Goal: Ask a question

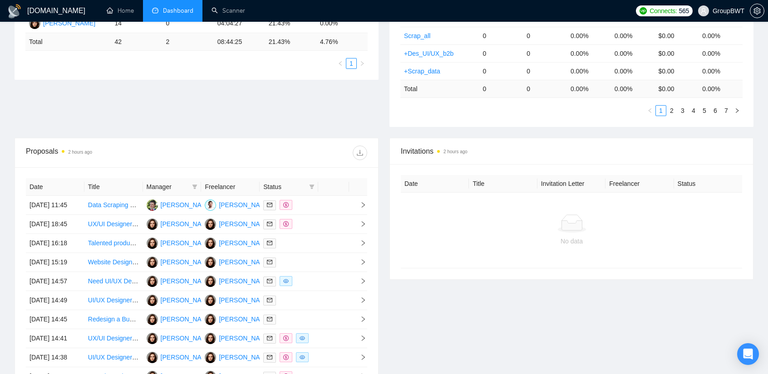
scroll to position [227, 0]
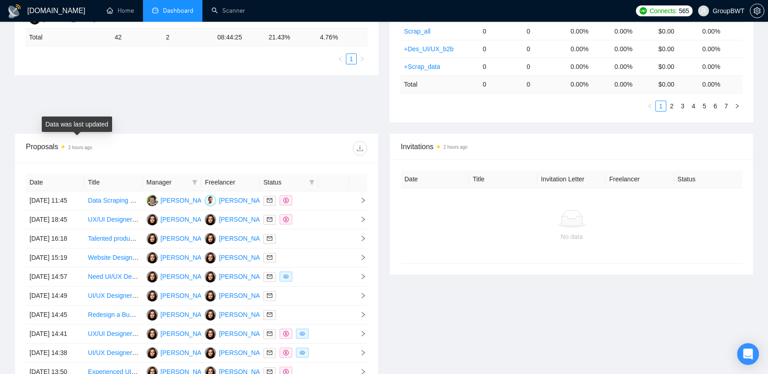
click at [68, 145] on time "2 hours ago" at bounding box center [80, 147] width 24 height 5
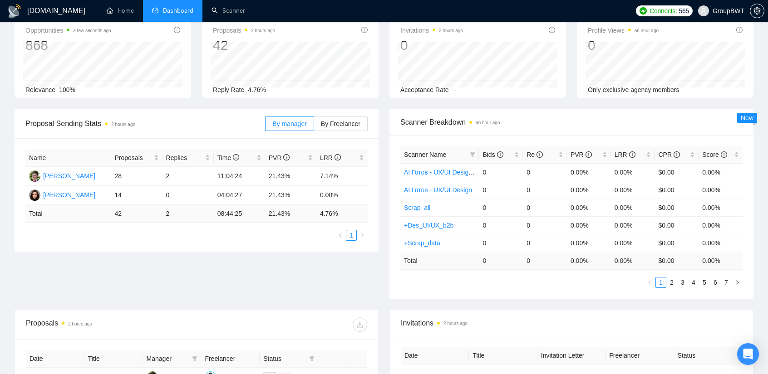
scroll to position [0, 0]
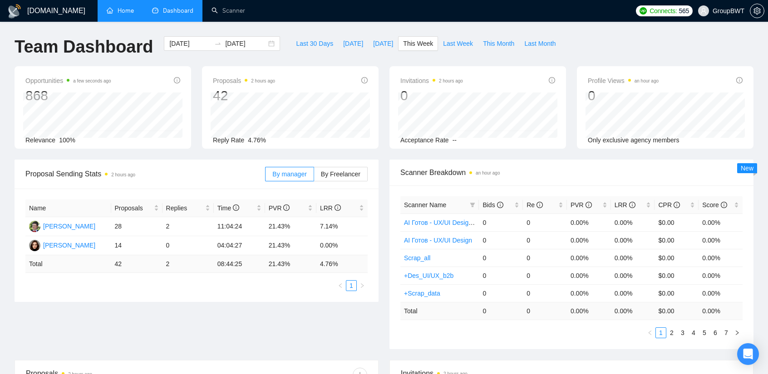
click at [119, 13] on link "Home" at bounding box center [120, 11] width 27 height 8
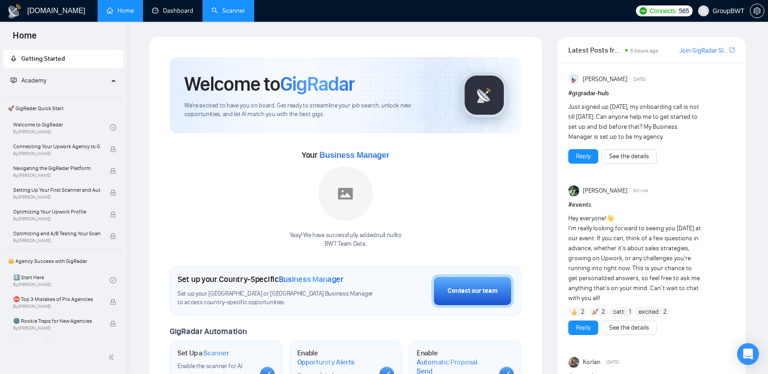
click at [245, 9] on link "Scanner" at bounding box center [228, 11] width 34 height 8
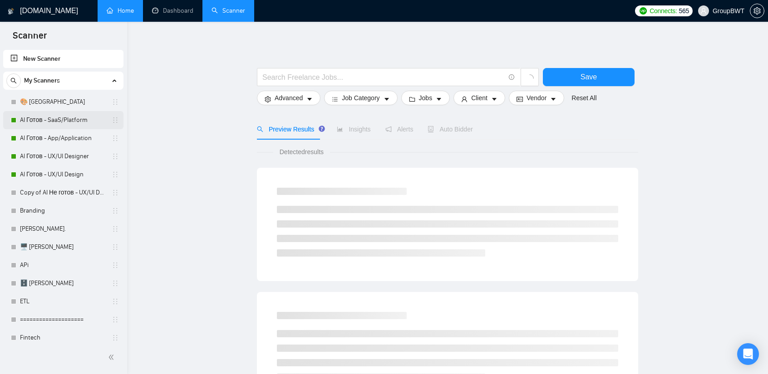
click at [68, 117] on link "AI Готов - SaaS/Platform" at bounding box center [63, 120] width 86 height 18
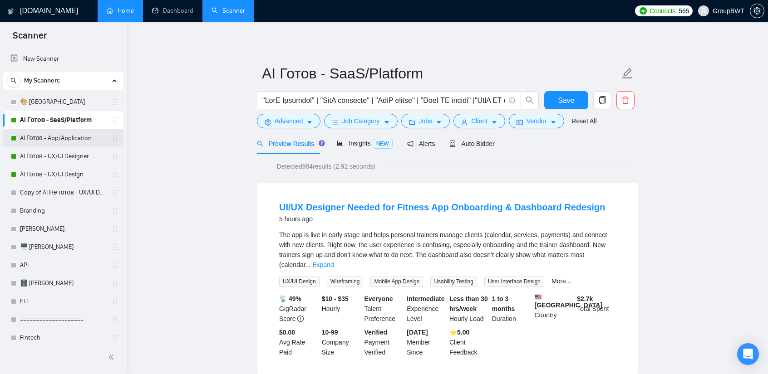
click at [46, 139] on link "AI Готов - App/Application" at bounding box center [63, 138] width 86 height 18
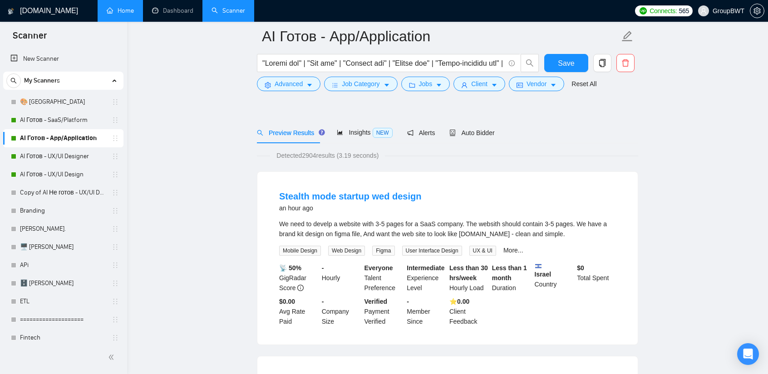
scroll to position [45, 0]
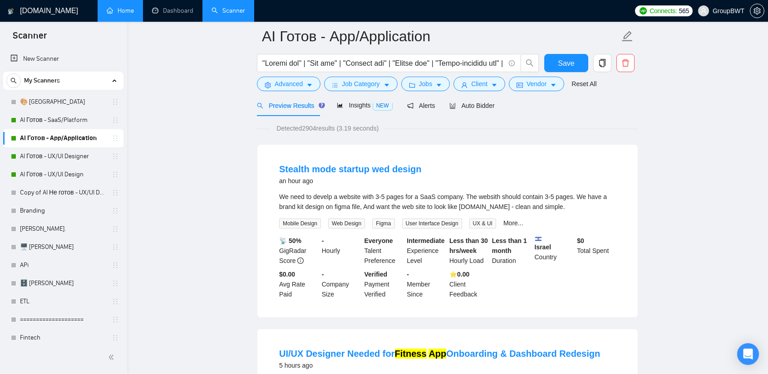
click at [467, 101] on div at bounding box center [447, 99] width 381 height 7
click at [467, 106] on span "Auto Bidder" at bounding box center [471, 105] width 45 height 7
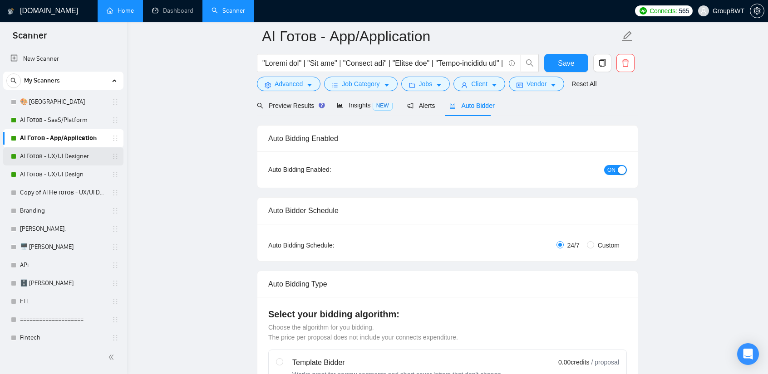
click at [47, 153] on link "AI Готов - UX/UI Designer" at bounding box center [63, 156] width 86 height 18
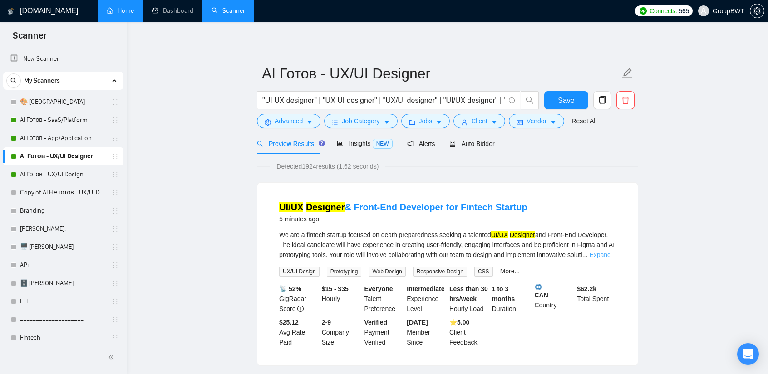
click at [599, 255] on link "Expand" at bounding box center [599, 254] width 21 height 7
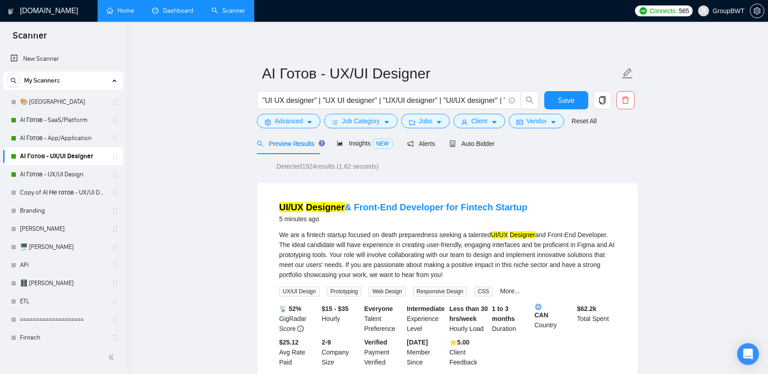
click at [182, 10] on link "Dashboard" at bounding box center [172, 11] width 41 height 8
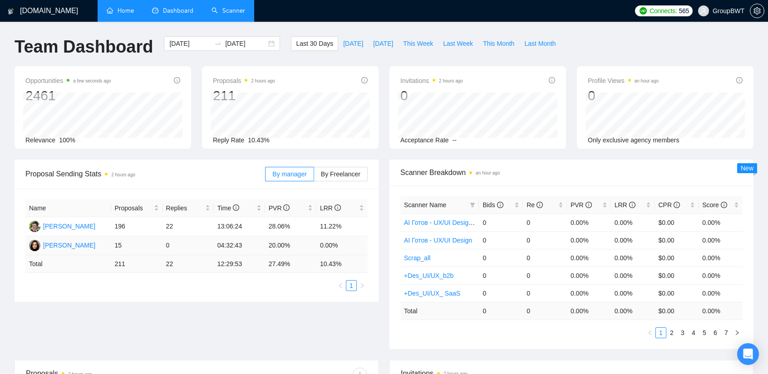
click at [119, 246] on td "15" at bounding box center [136, 245] width 51 height 19
click at [143, 246] on td "15" at bounding box center [136, 245] width 51 height 19
click at [157, 245] on td "15" at bounding box center [136, 245] width 51 height 19
click at [115, 246] on td "15" at bounding box center [136, 245] width 51 height 19
click at [344, 177] on span "By Freelancer" at bounding box center [340, 174] width 39 height 7
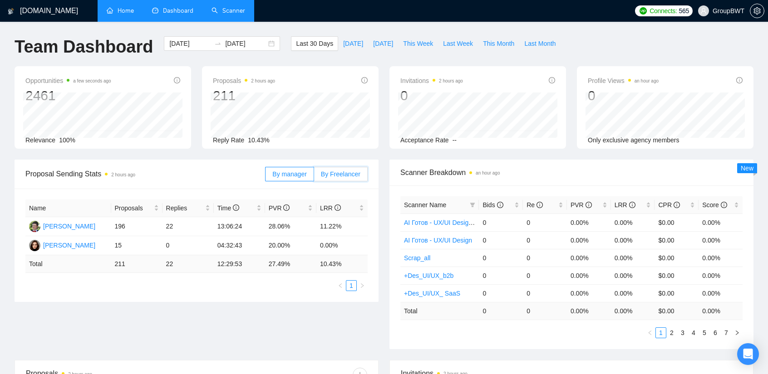
click at [314, 177] on input "By Freelancer" at bounding box center [314, 177] width 0 height 0
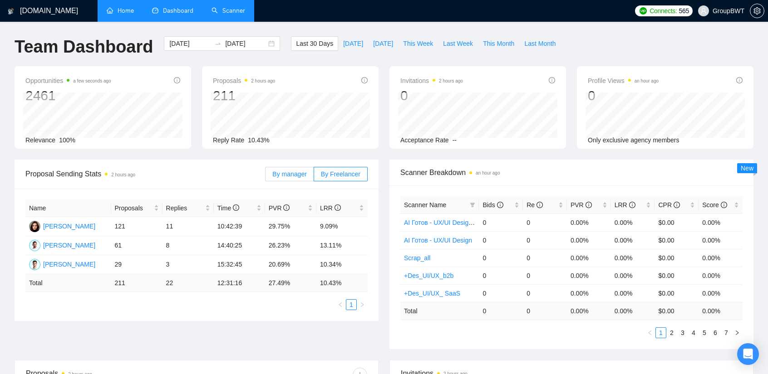
click at [306, 173] on span "By manager" at bounding box center [289, 174] width 34 height 7
click at [265, 177] on input "By manager" at bounding box center [265, 177] width 0 height 0
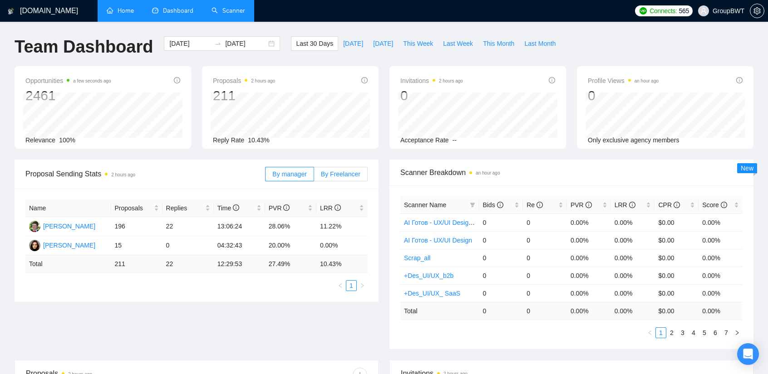
click at [345, 171] on span "By Freelancer" at bounding box center [340, 174] width 39 height 7
click at [314, 177] on input "By Freelancer" at bounding box center [314, 177] width 0 height 0
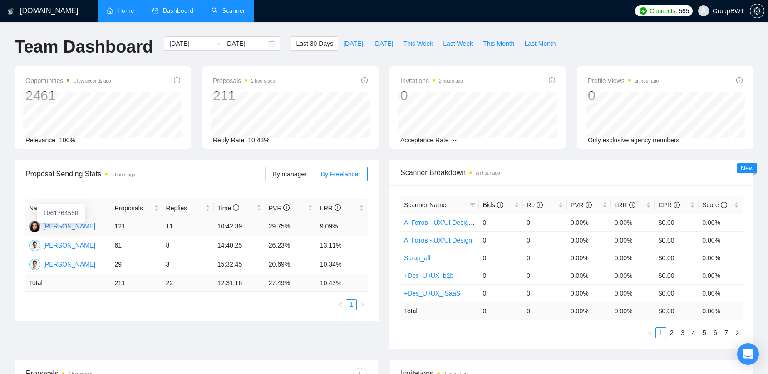
click at [71, 226] on div "[PERSON_NAME]" at bounding box center [69, 226] width 52 height 10
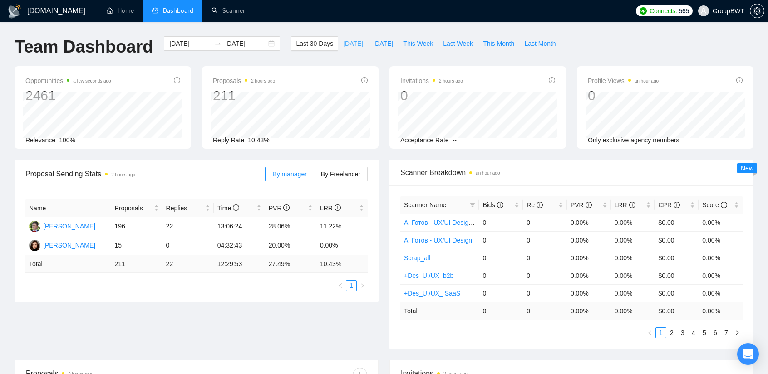
click at [348, 44] on span "[DATE]" at bounding box center [353, 44] width 20 height 10
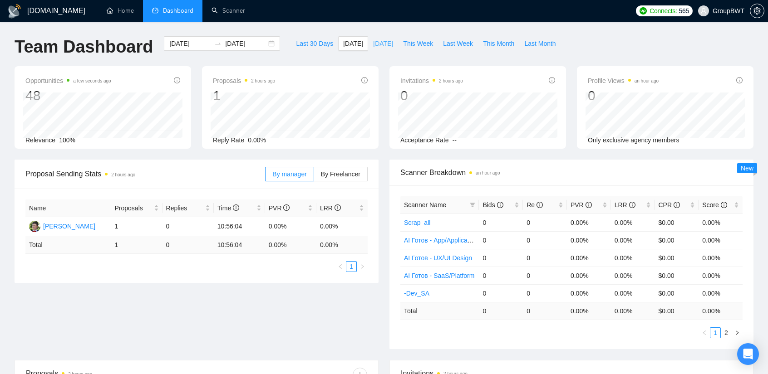
click at [373, 45] on span "[DATE]" at bounding box center [383, 44] width 20 height 10
type input "2025-09-03"
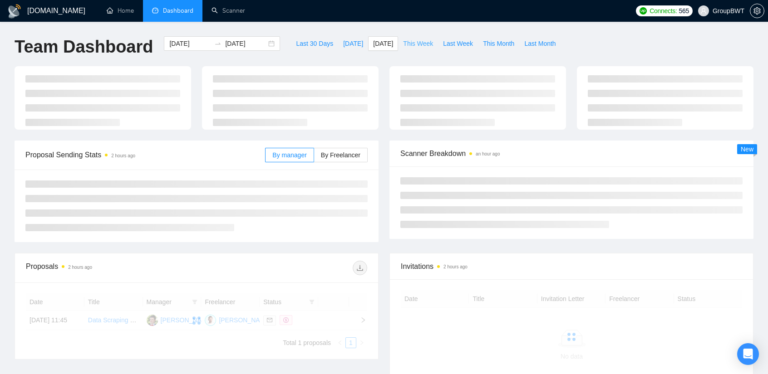
click at [406, 44] on span "This Week" at bounding box center [418, 44] width 30 height 10
type input "2025-09-01"
type input "2025-09-07"
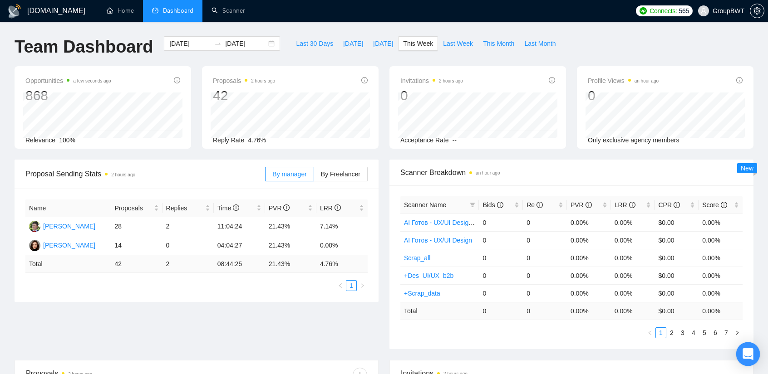
click at [750, 354] on icon "Open Intercom Messenger" at bounding box center [747, 355] width 10 height 12
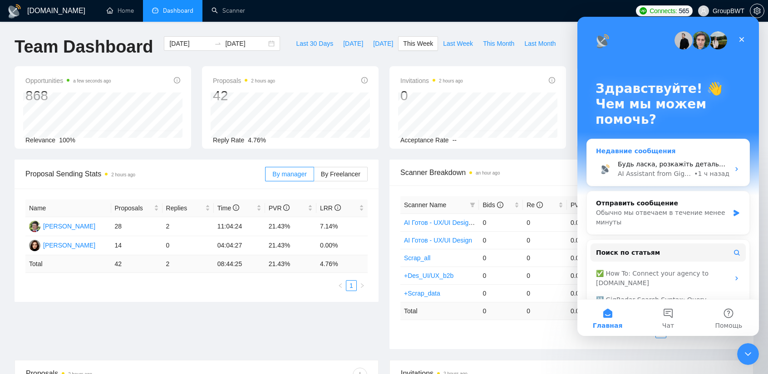
click at [619, 152] on div "Недавние сообщения" at bounding box center [668, 152] width 144 height 10
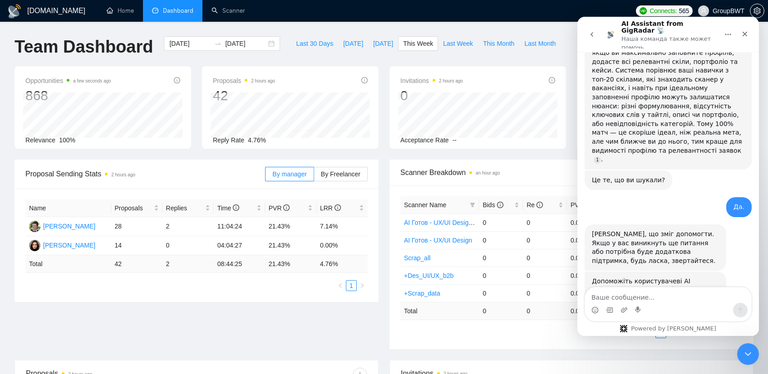
scroll to position [4520, 0]
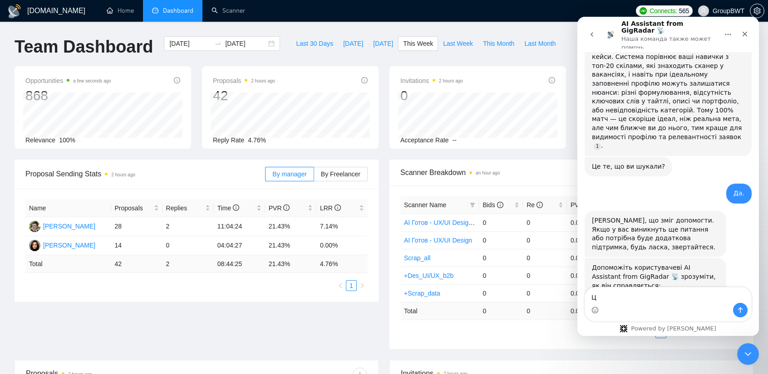
type textarea "Ц"
type textarea "У меня сканеры не бидят на работы"
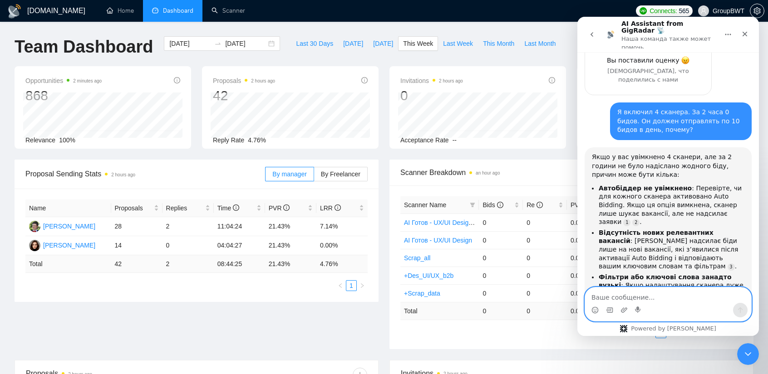
scroll to position [4774, 0]
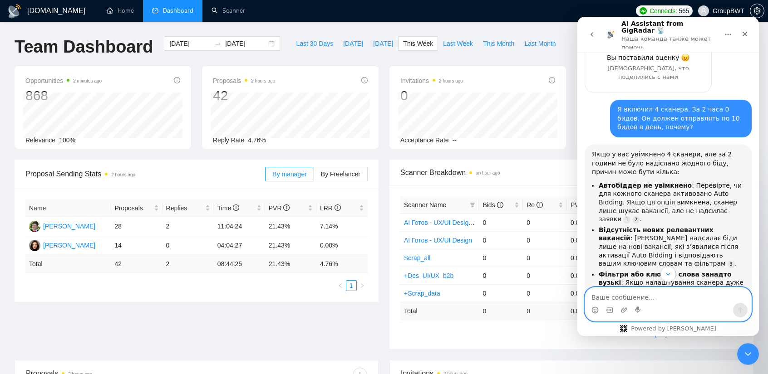
click at [660, 299] on textarea "Ваше сообщение..." at bounding box center [668, 295] width 166 height 15
type textarea "У"
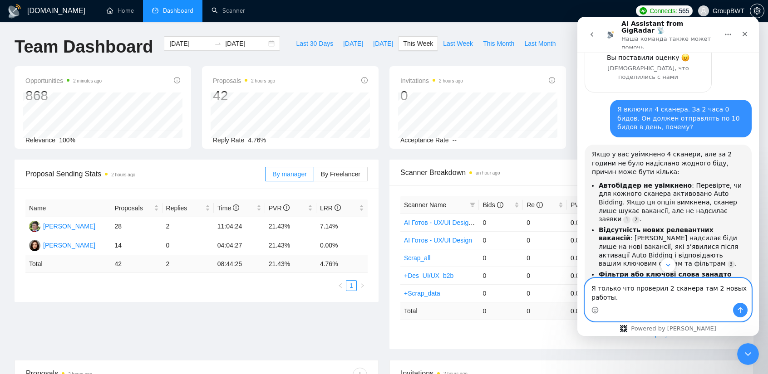
scroll to position [4773, 0]
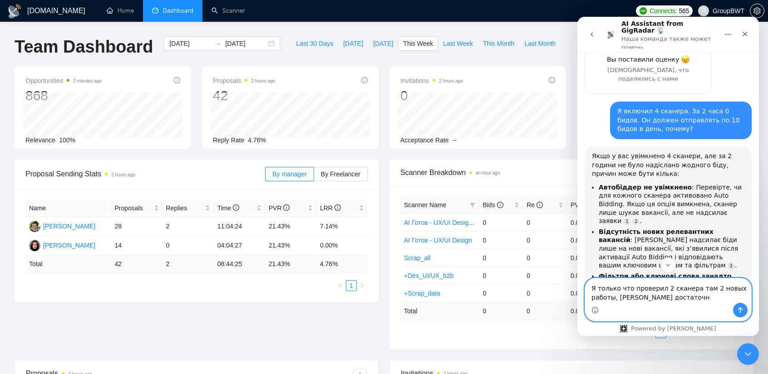
type textarea "Я только что проверил 2 сканера там 2 новых работы, коннектов достаточно"
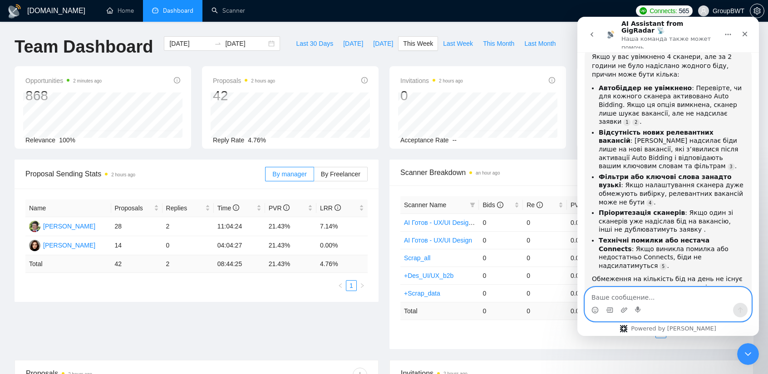
scroll to position [4902, 0]
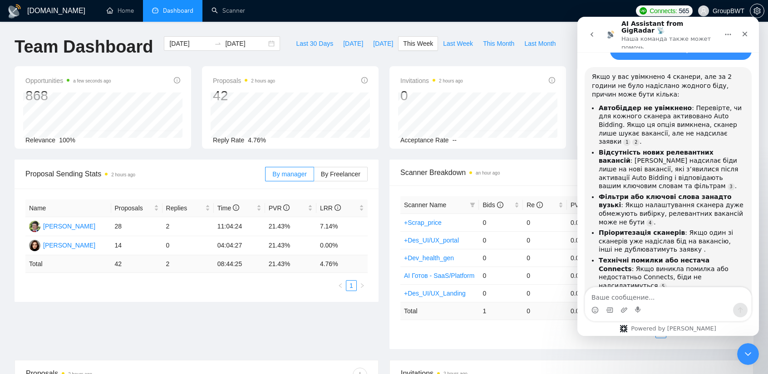
scroll to position [4872, 0]
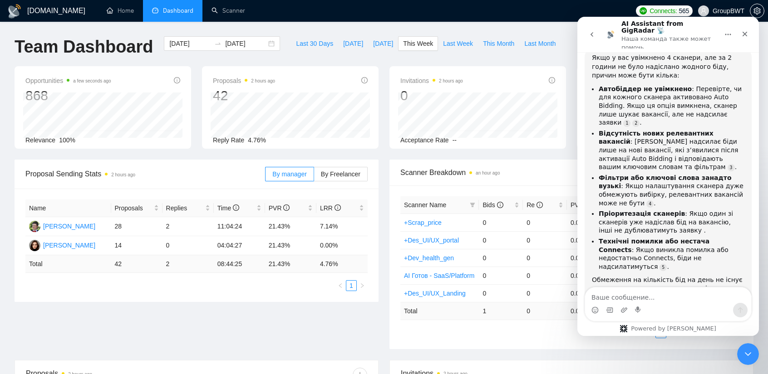
drag, startPoint x: 703, startPoint y: 262, endPoint x: 712, endPoint y: 267, distance: 10.1
drag, startPoint x: 725, startPoint y: 268, endPoint x: 612, endPoint y: 259, distance: 113.8
copy div "Я только что проверил 2 сканера там 2 новых работы, коннектов достаточно"
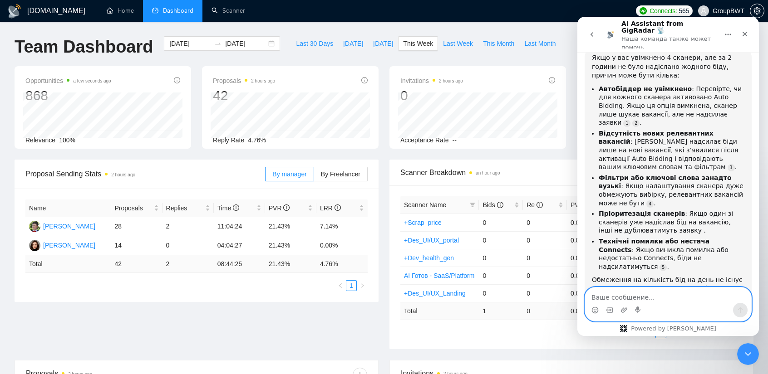
click at [631, 291] on textarea "Ваше сообщение..." at bounding box center [668, 295] width 166 height 15
paste textarea "Я только что проверил 2 сканера там 2 новых работы, коннектов достаточно"
type textarea "Я только что проверил 2 сканера там 2 новых работы, коннектов достаточно"
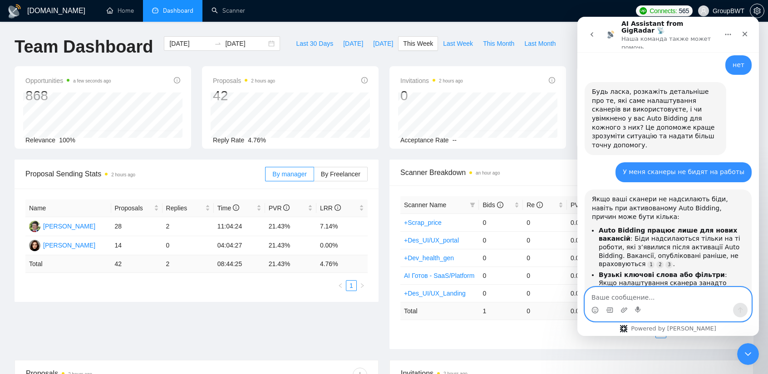
scroll to position [5181, 0]
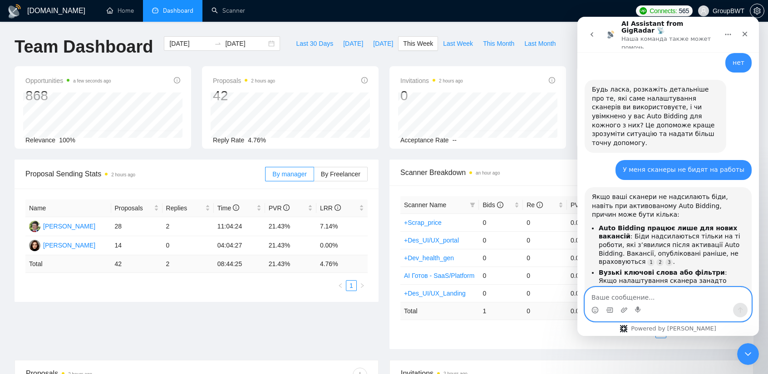
click at [664, 293] on textarea "Ваше сообщение..." at bounding box center [668, 295] width 166 height 15
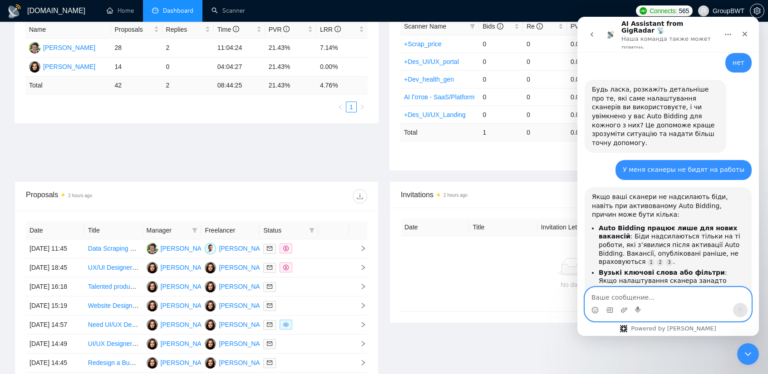
scroll to position [45, 0]
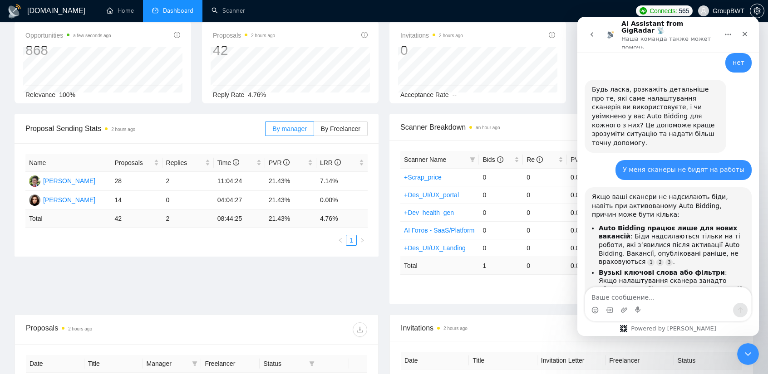
click at [345, 276] on div "Proposal Sending Stats 2 hours ago By manager By Freelancer Name Proposals Repl…" at bounding box center [384, 214] width 750 height 201
click at [487, 262] on td "1" at bounding box center [501, 266] width 44 height 18
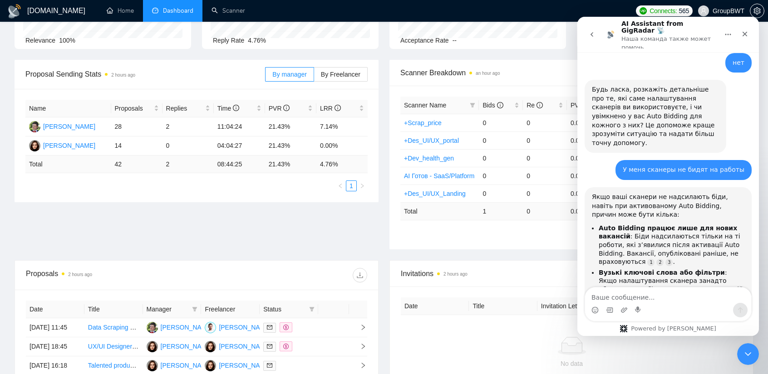
scroll to position [91, 0]
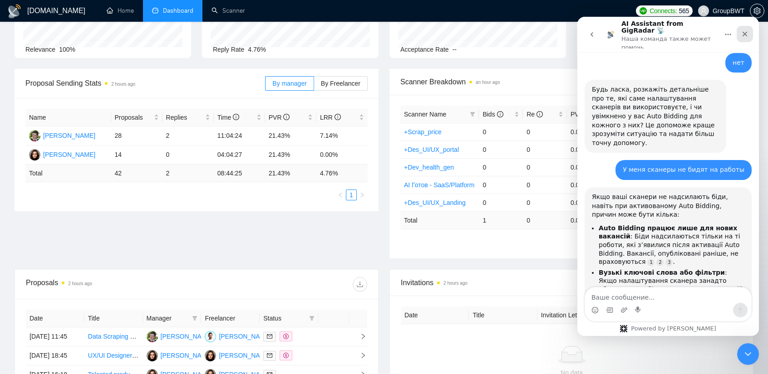
click at [743, 32] on icon "Закрыть" at bounding box center [744, 34] width 5 height 5
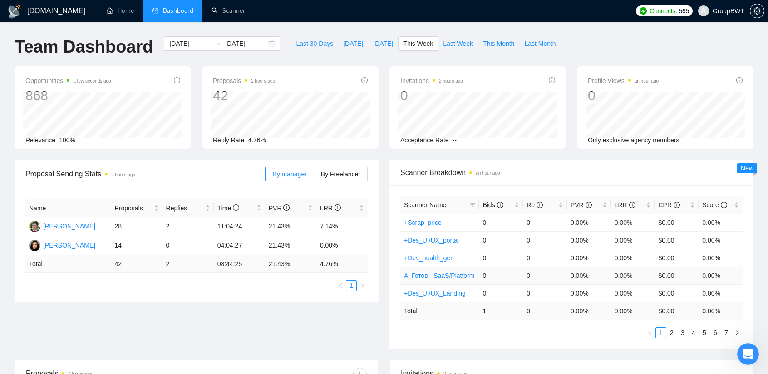
scroll to position [5181, 0]
click at [659, 333] on link "1" at bounding box center [661, 333] width 10 height 10
click at [674, 329] on link "2" at bounding box center [672, 333] width 10 height 10
click at [661, 332] on link "1" at bounding box center [661, 333] width 10 height 10
click at [231, 15] on link "Scanner" at bounding box center [228, 11] width 34 height 8
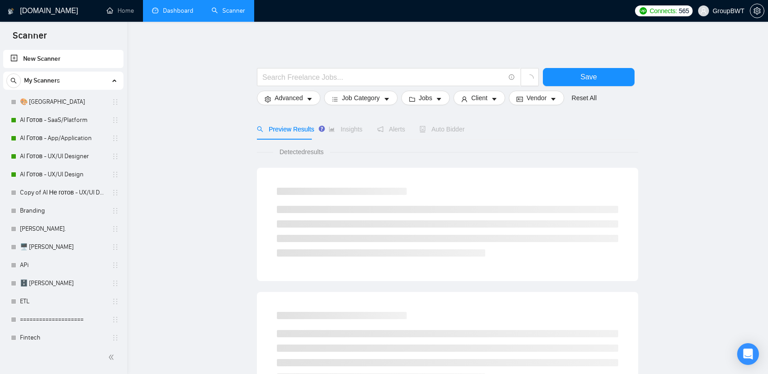
click at [169, 13] on link "Dashboard" at bounding box center [172, 11] width 41 height 8
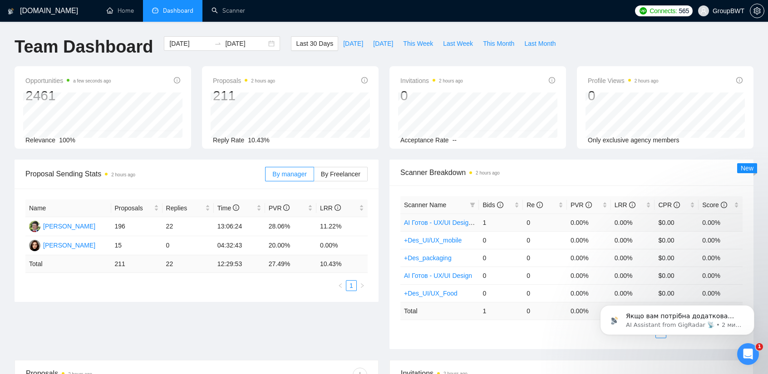
click at [463, 224] on link "AI Готов - UX/UI Designer" at bounding box center [441, 222] width 74 height 7
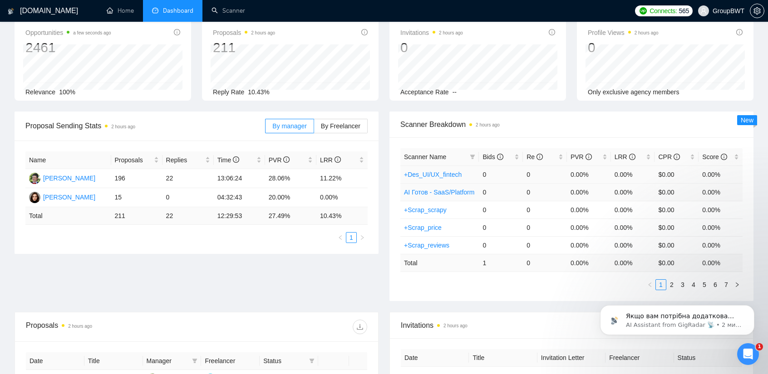
scroll to position [45, 0]
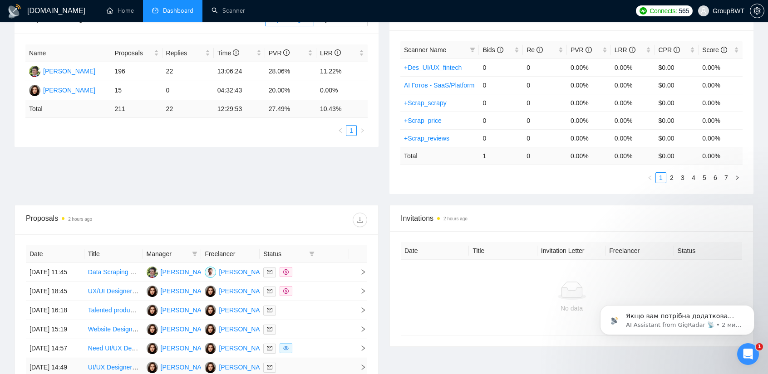
scroll to position [136, 0]
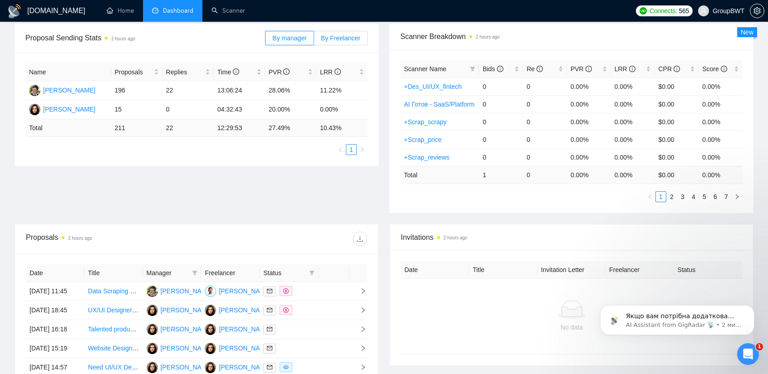
click at [339, 39] on span "By Freelancer" at bounding box center [340, 37] width 39 height 7
click at [314, 40] on input "By Freelancer" at bounding box center [314, 40] width 0 height 0
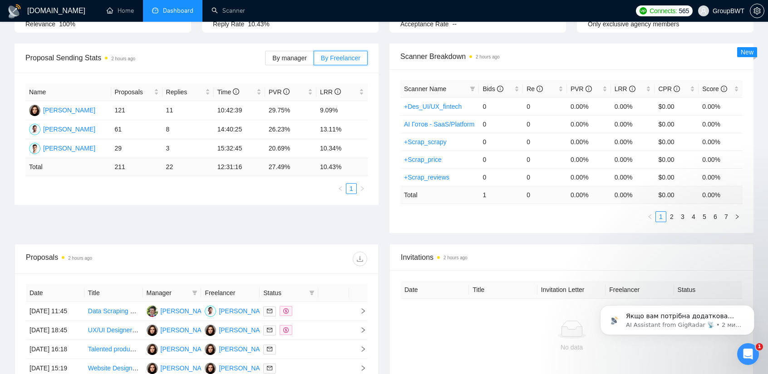
scroll to position [45, 0]
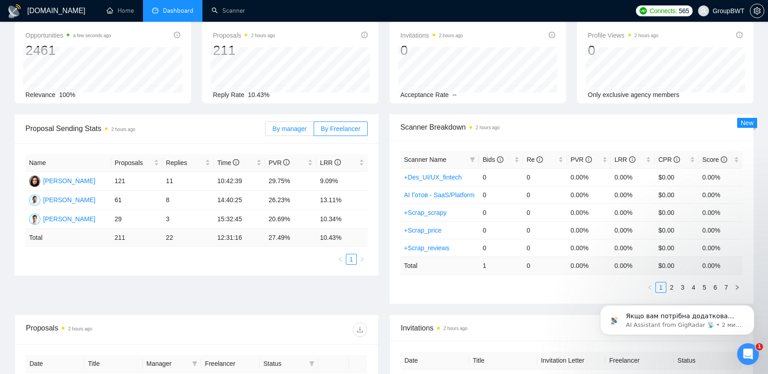
click at [291, 130] on span "By manager" at bounding box center [289, 128] width 34 height 7
click at [265, 131] on input "By manager" at bounding box center [265, 131] width 0 height 0
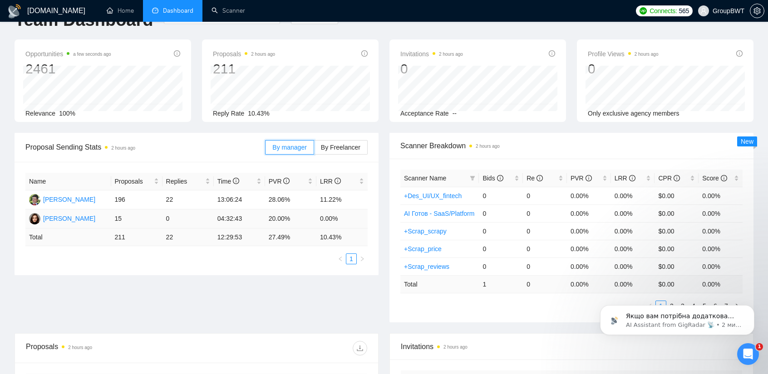
scroll to position [0, 0]
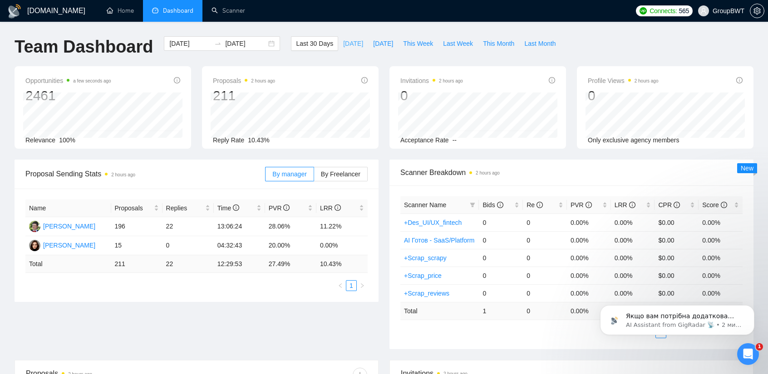
click at [338, 43] on button "[DATE]" at bounding box center [353, 43] width 30 height 15
type input "[DATE]"
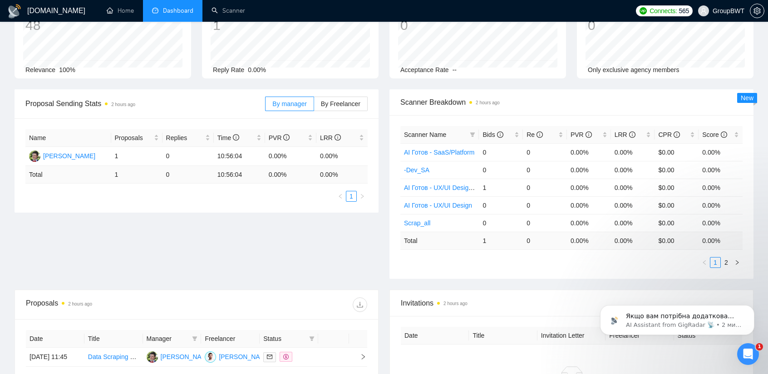
scroll to position [136, 0]
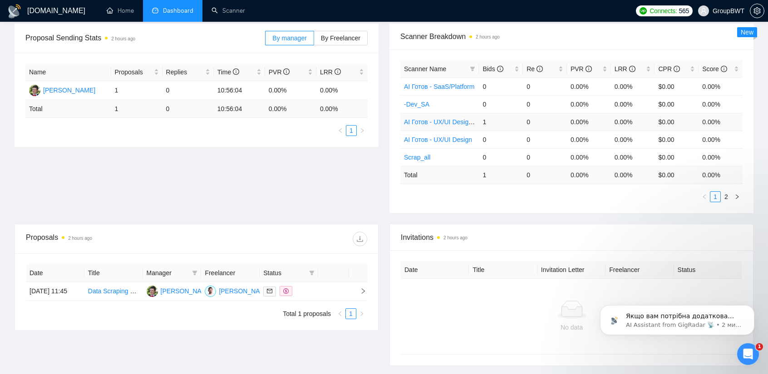
click at [462, 122] on link "AI Готов - UX/UI Designer" at bounding box center [441, 121] width 74 height 7
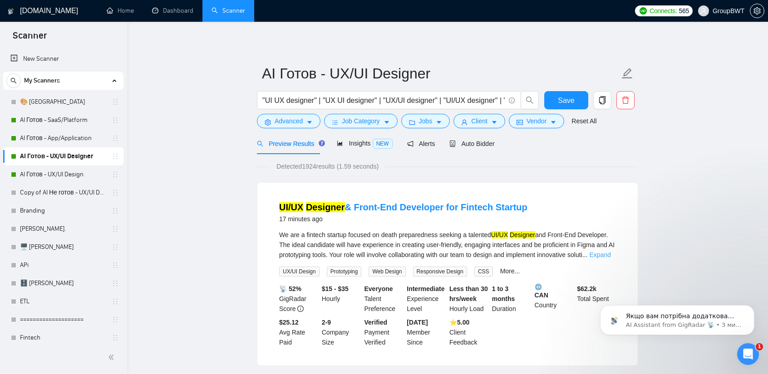
click at [600, 256] on link "Expand" at bounding box center [599, 254] width 21 height 7
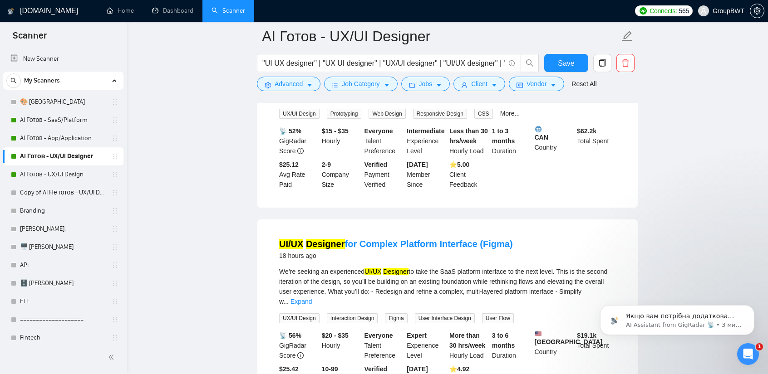
scroll to position [182, 0]
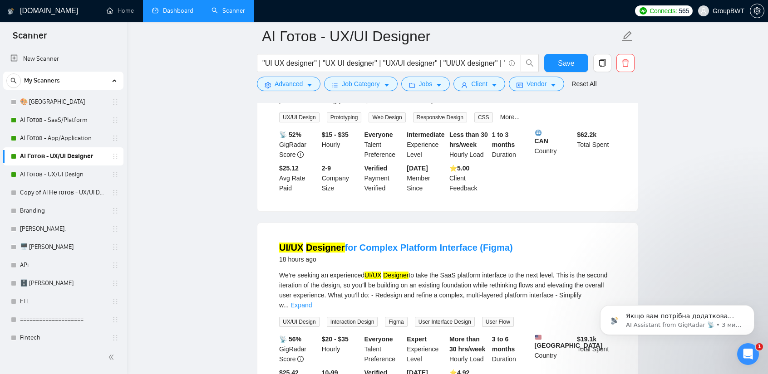
click at [167, 14] on link "Dashboard" at bounding box center [172, 11] width 41 height 8
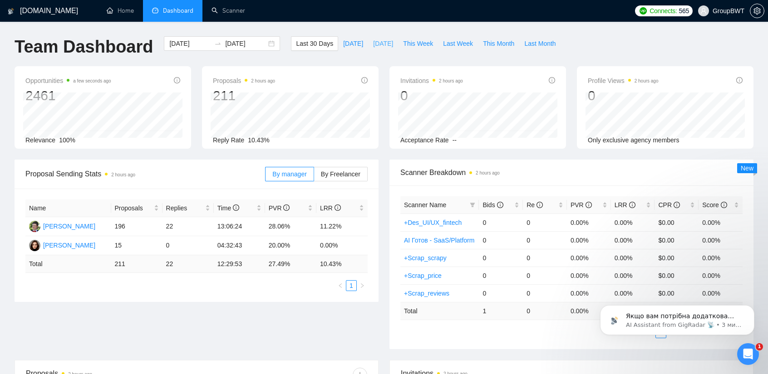
click at [379, 41] on span "[DATE]" at bounding box center [383, 44] width 20 height 10
type input "[DATE]"
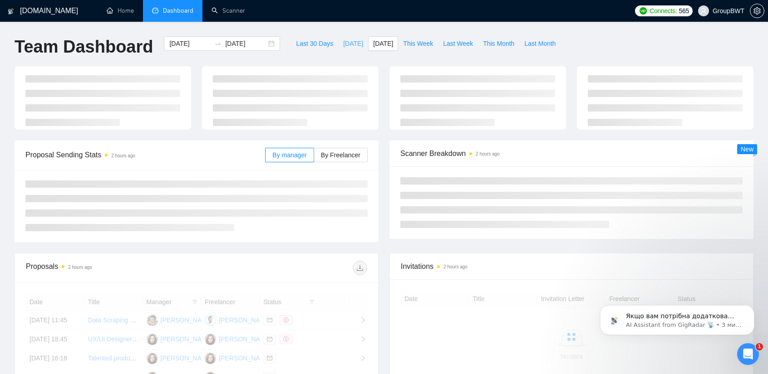
click at [351, 44] on button "[DATE]" at bounding box center [353, 43] width 30 height 15
type input "[DATE]"
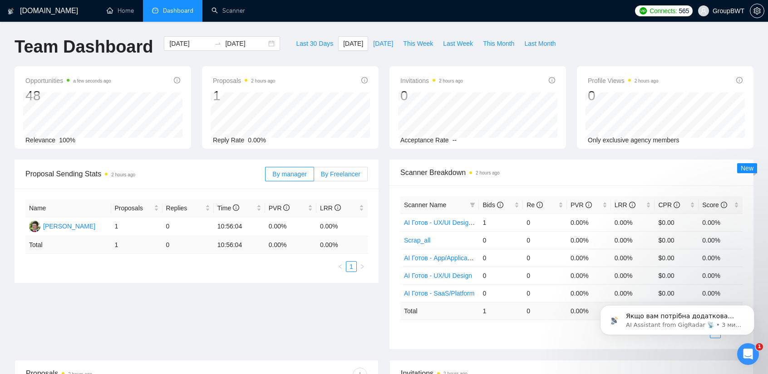
click at [338, 177] on span "By Freelancer" at bounding box center [340, 174] width 39 height 7
click at [314, 177] on input "By Freelancer" at bounding box center [314, 177] width 0 height 0
click at [298, 180] on label "By manager" at bounding box center [289, 174] width 49 height 15
click at [265, 177] on input "By manager" at bounding box center [265, 177] width 0 height 0
click at [117, 225] on td "1" at bounding box center [136, 226] width 51 height 19
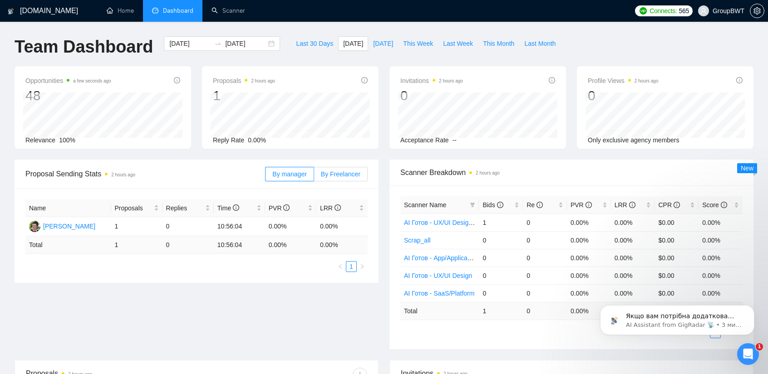
click at [338, 172] on span "By Freelancer" at bounding box center [340, 174] width 39 height 7
click at [314, 177] on input "By Freelancer" at bounding box center [314, 177] width 0 height 0
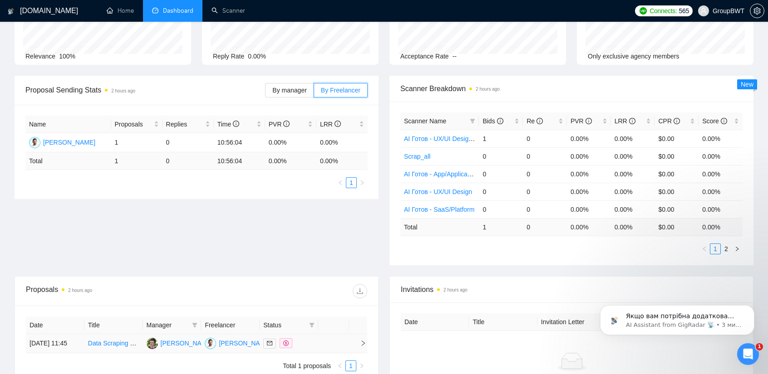
scroll to position [77, 0]
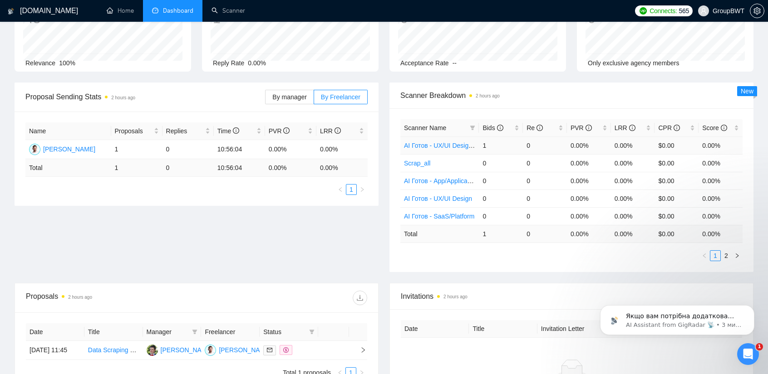
click at [485, 144] on td "1" at bounding box center [501, 146] width 44 height 18
click at [503, 127] on span "Bids" at bounding box center [497, 128] width 30 height 10
click at [494, 125] on span "Bids" at bounding box center [492, 127] width 20 height 7
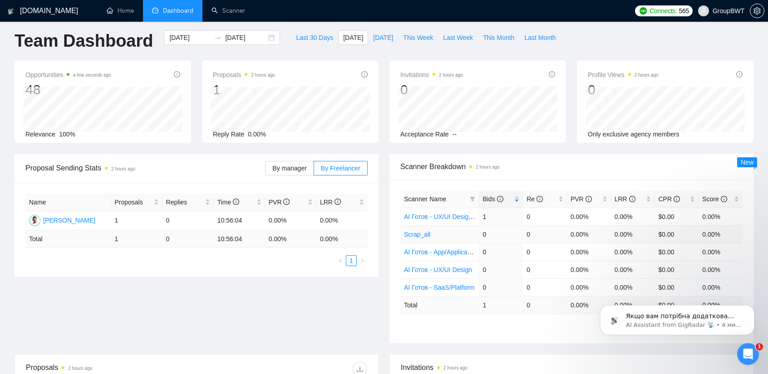
scroll to position [0, 0]
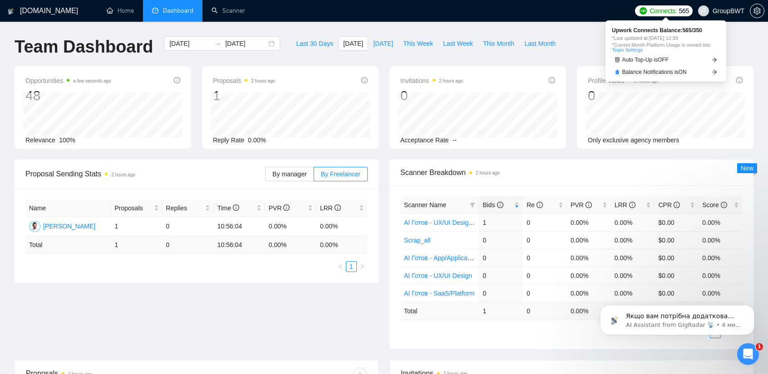
click at [670, 5] on div "Connects: 565 GroupBWT" at bounding box center [699, 11] width 129 height 22
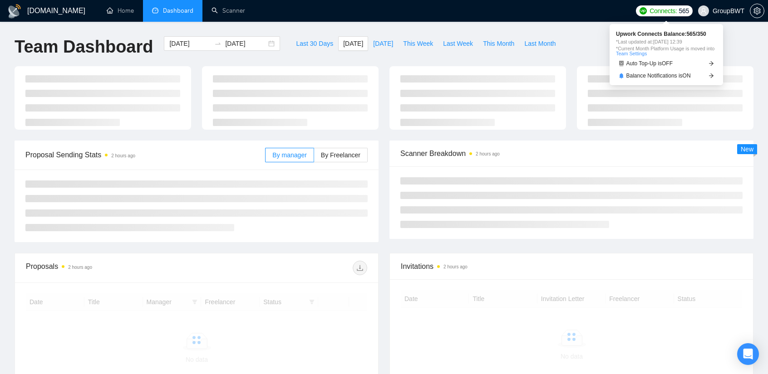
click at [662, 13] on span "Connects:" at bounding box center [662, 11] width 27 height 10
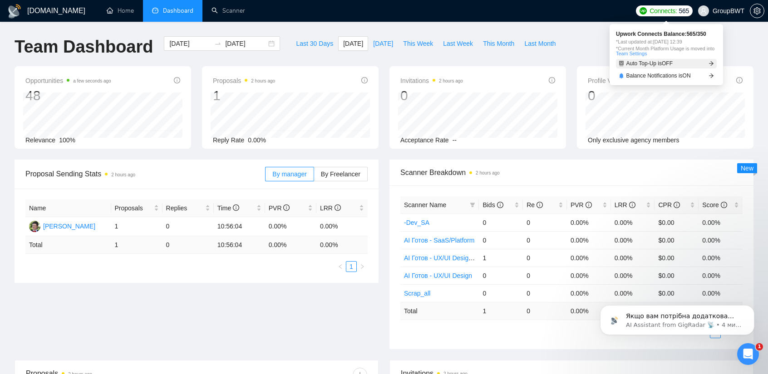
click at [681, 62] on link "Auto Top-Up is OFF" at bounding box center [666, 64] width 101 height 10
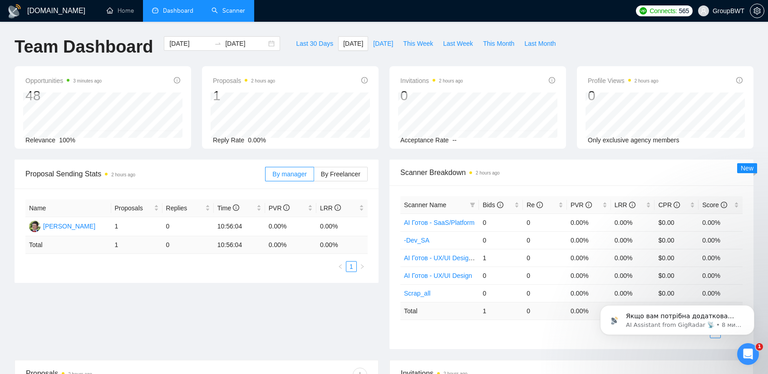
click at [230, 11] on link "Scanner" at bounding box center [228, 11] width 34 height 8
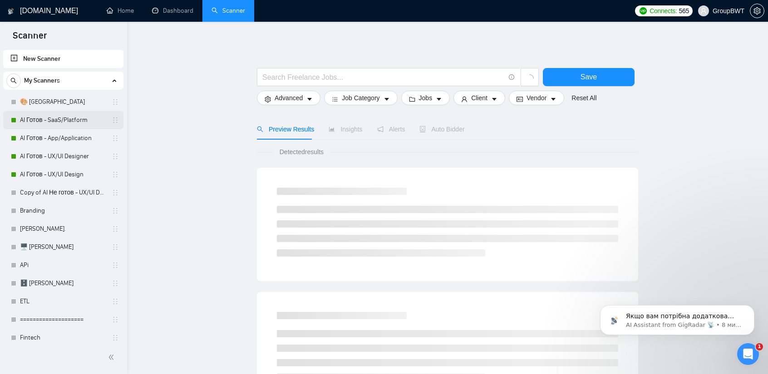
click at [46, 113] on link "AI Готов - SaaS/Platform" at bounding box center [63, 120] width 86 height 18
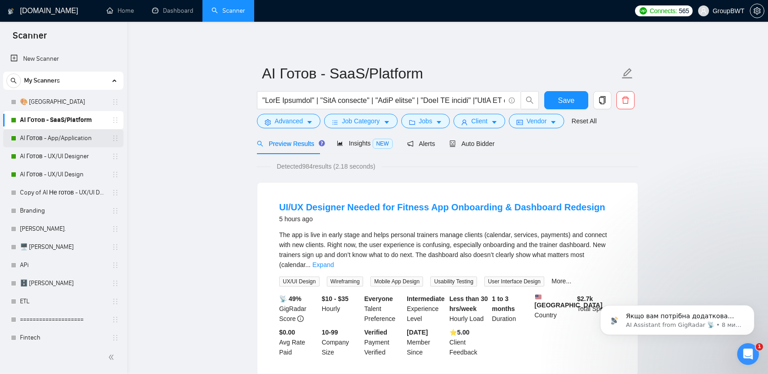
click at [64, 132] on link "AI Готов - App/Application" at bounding box center [63, 138] width 86 height 18
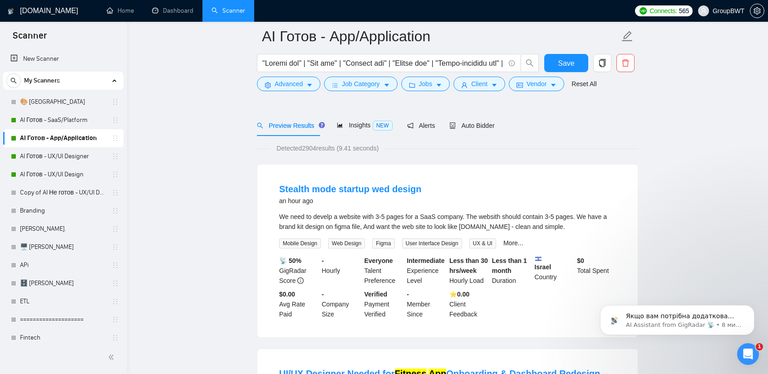
scroll to position [45, 0]
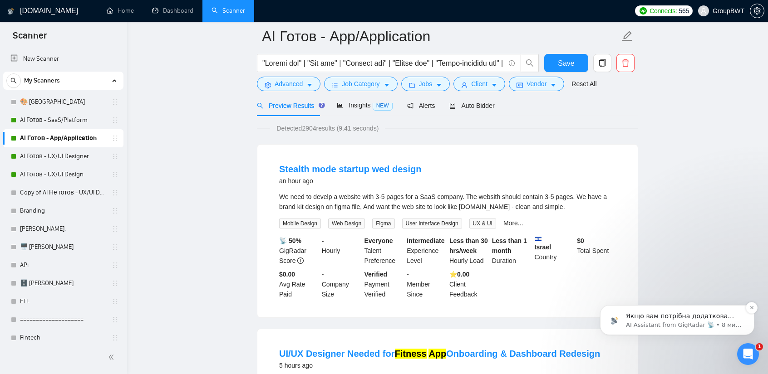
click at [703, 313] on p "Якщо вам потрібна додаткова допомога з налаштуванням сканерів або розумінням пр…" at bounding box center [684, 316] width 117 height 9
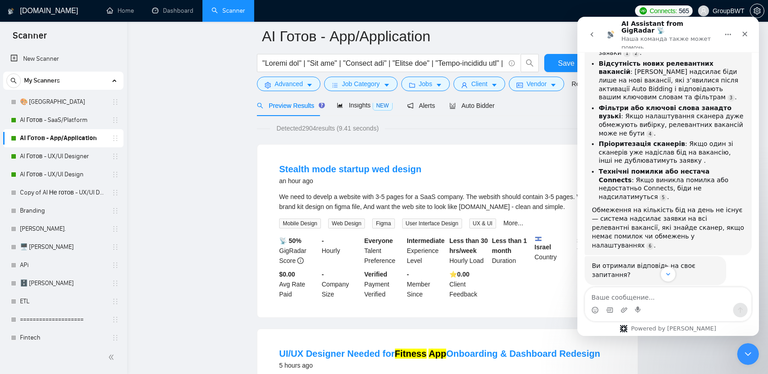
scroll to position [5246, 0]
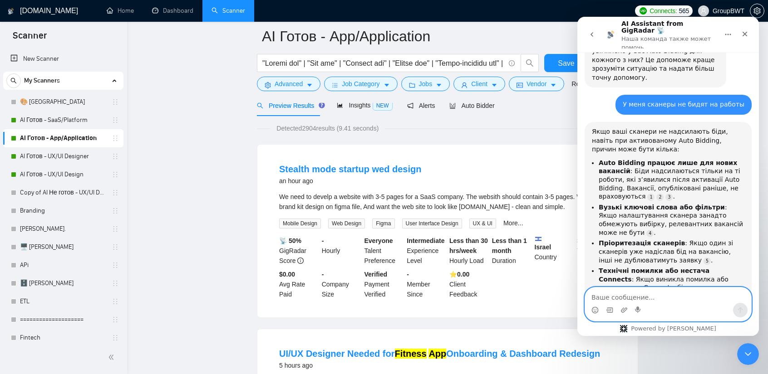
click at [644, 297] on textarea "Ваше сообщение..." at bounding box center [668, 295] width 166 height 15
type textarea "V"
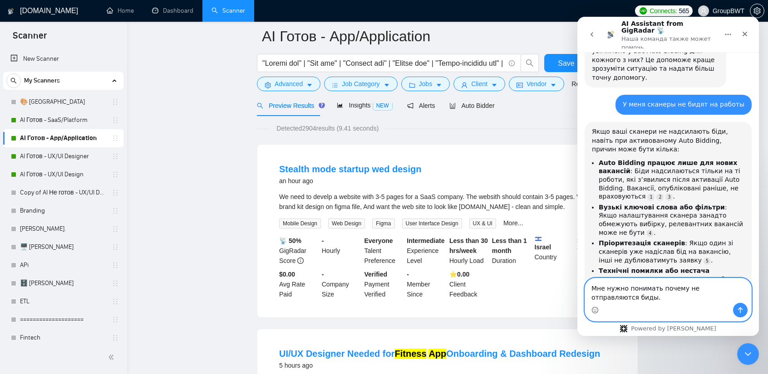
scroll to position [5255, 0]
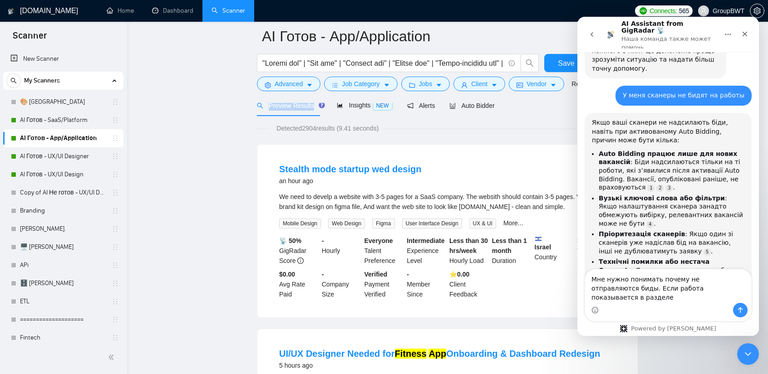
copy span "Preview Results"
drag, startPoint x: 239, startPoint y: 103, endPoint x: 313, endPoint y: 106, distance: 74.5
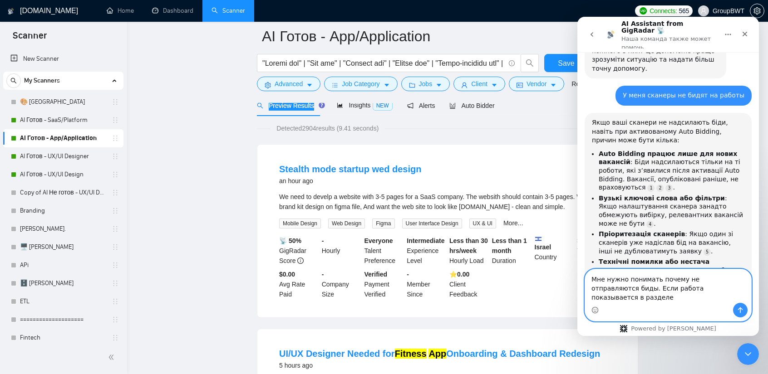
click at [719, 300] on textarea "Мне нужно понимать почему не отправляются биды. Если работа показывается в разд…" at bounding box center [668, 287] width 166 height 34
paste textarea "Preview Results"
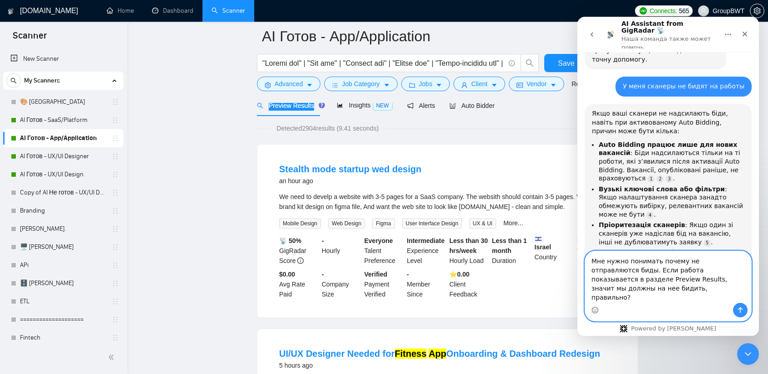
scroll to position [5274, 0]
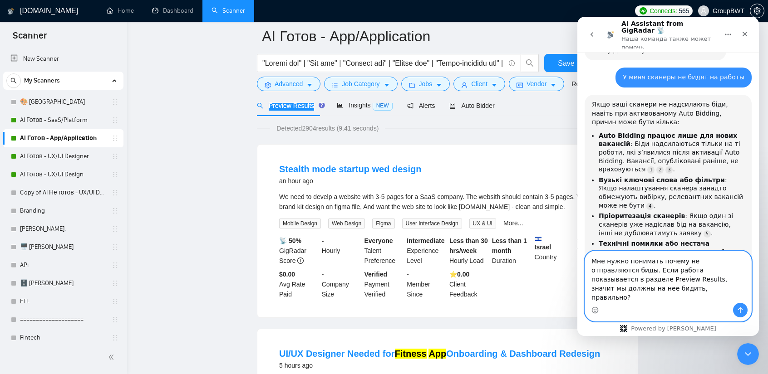
click at [663, 297] on textarea "Мне нужно понимать почему не отправляются биды. Если работа показывается в разд…" at bounding box center [668, 277] width 166 height 52
type textarea "Мне нужно понимать почему не отправляются биды. Если работа показывается в разд…"
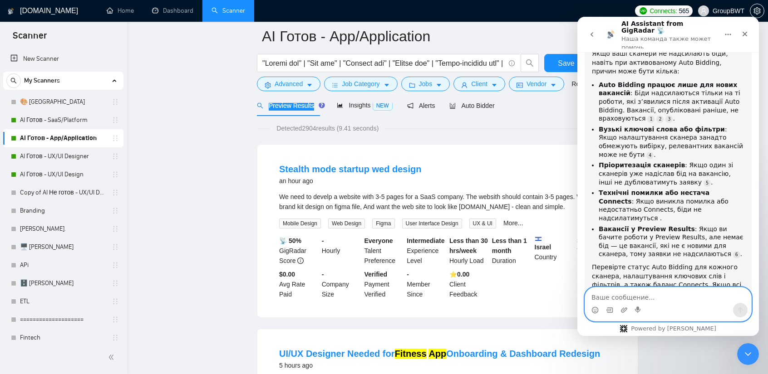
scroll to position [5338, 0]
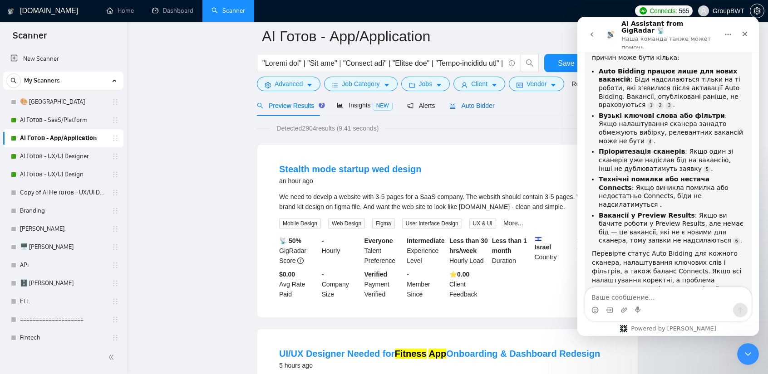
click at [472, 103] on span "Auto Bidder" at bounding box center [471, 105] width 45 height 7
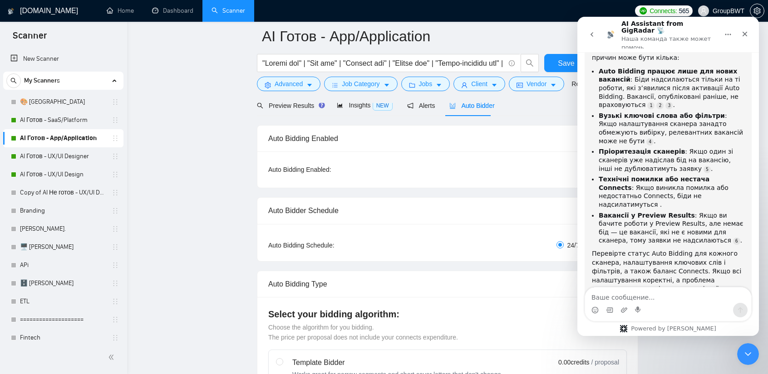
click at [498, 129] on div "Auto Bidding Enabled" at bounding box center [447, 139] width 359 height 26
click at [591, 34] on button "go back" at bounding box center [591, 34] width 17 height 17
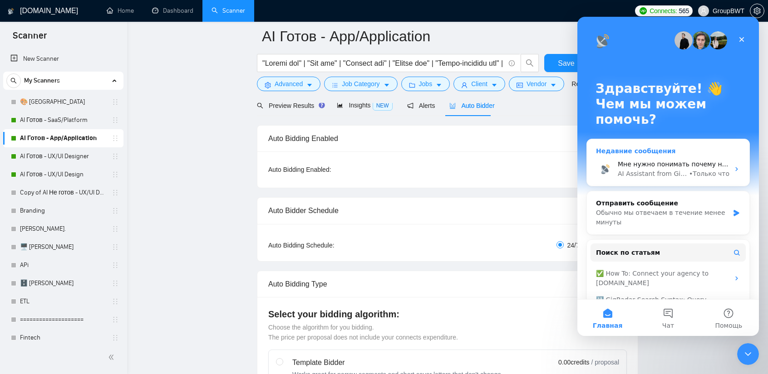
click at [675, 157] on div "Мне нужно понимать почему не отправляются биды. Если работа показывается в разд…" at bounding box center [668, 169] width 162 height 34
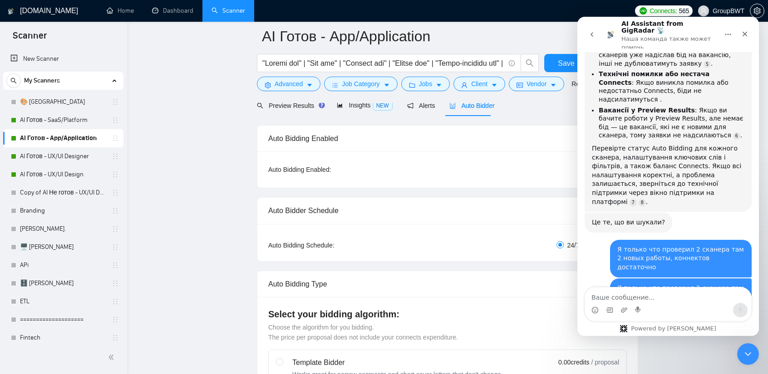
scroll to position [5480, 0]
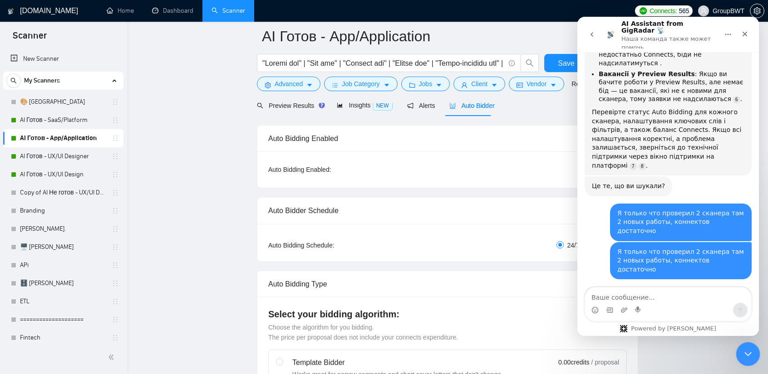
click at [749, 351] on icon "Закрыть службу сообщений Intercom" at bounding box center [746, 353] width 11 height 11
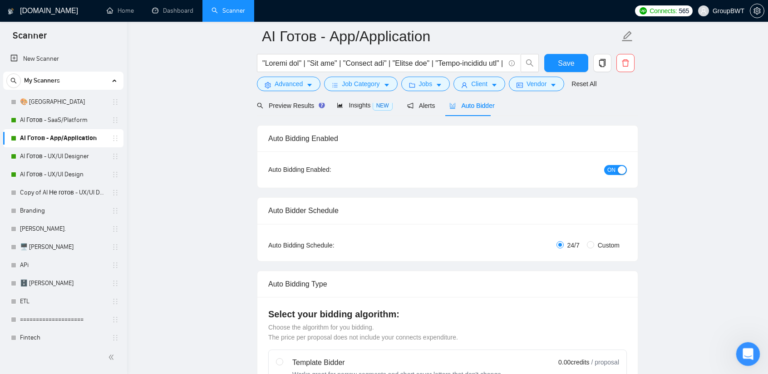
click at [748, 353] on icon "Открыть службу сообщений Intercom" at bounding box center [746, 353] width 15 height 15
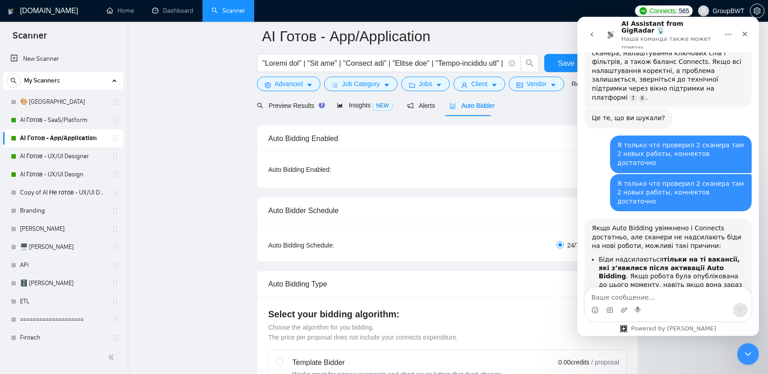
scroll to position [5565, 0]
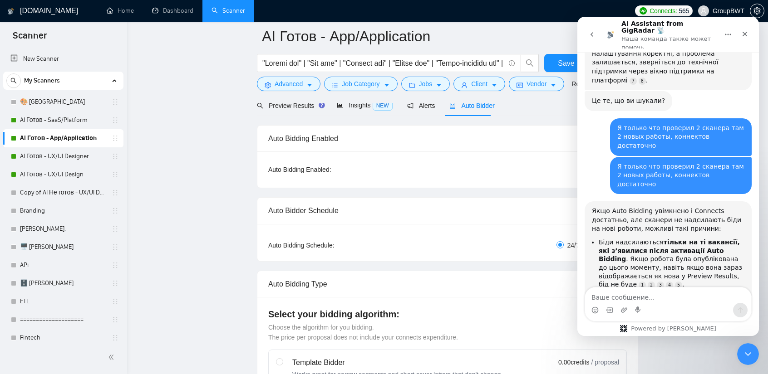
click at [654, 301] on textarea "Ваше сообщение..." at bounding box center [668, 295] width 166 height 15
type textarea "У"
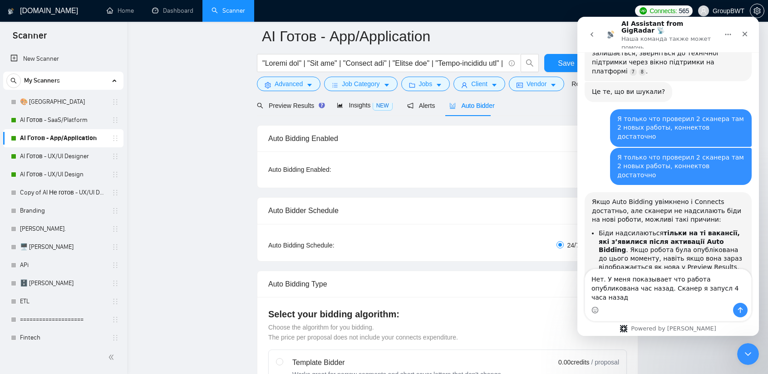
type textarea "Нет. У меня показывает что работа опубликована час назад. Сканер я запусл 4 час…"
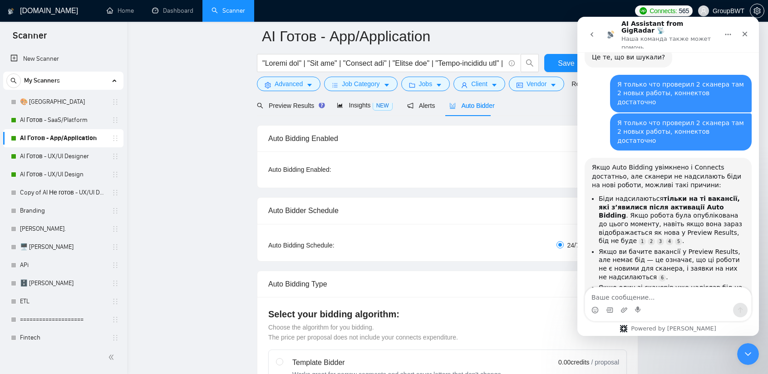
scroll to position [5624, 0]
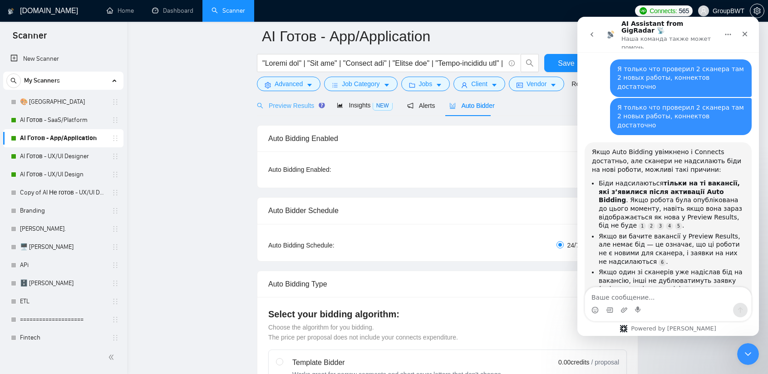
click at [304, 111] on div "Preview Results" at bounding box center [289, 105] width 65 height 21
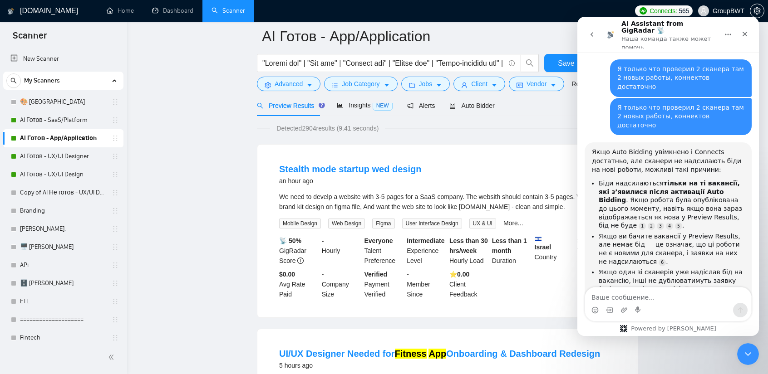
click at [539, 198] on div "We need to develp a website with 3-5 pages for a SaaS company. The websith shou…" at bounding box center [447, 202] width 337 height 20
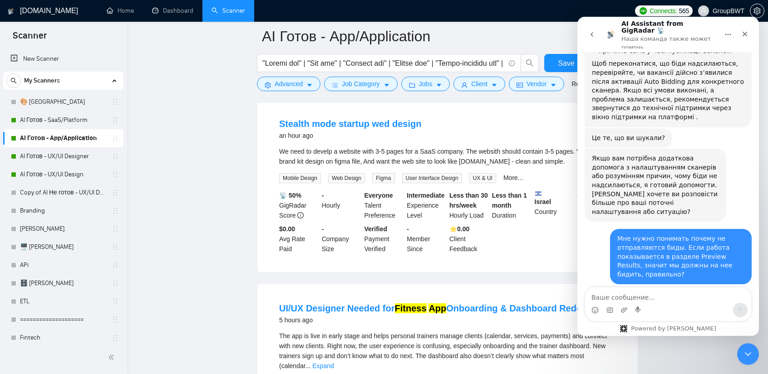
scroll to position [5900, 0]
click at [302, 157] on div "We need to develp a website with 3-5 pages for a SaaS company. The websith shou…" at bounding box center [447, 157] width 337 height 20
click at [310, 147] on div "We need to develp a website with 3-5 pages for a SaaS company. The websith shou…" at bounding box center [447, 157] width 337 height 20
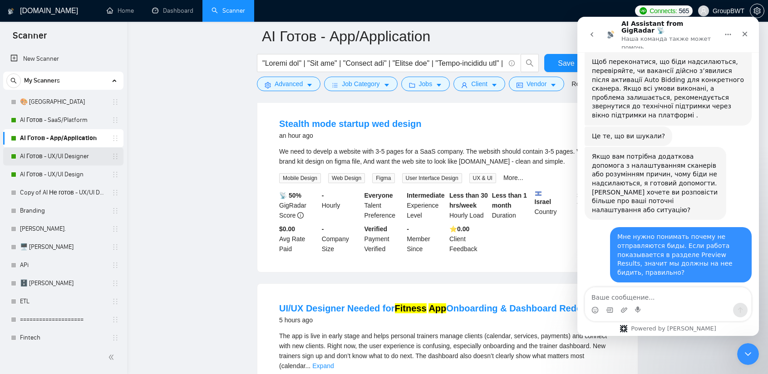
click at [56, 160] on link "AI Готов - UX/UI Designer" at bounding box center [63, 156] width 86 height 18
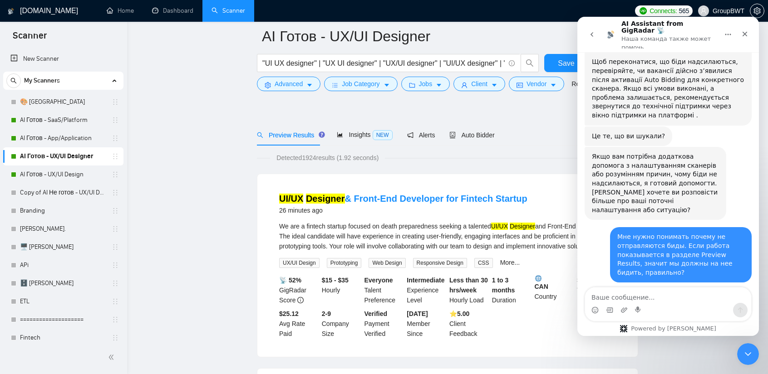
scroll to position [45, 0]
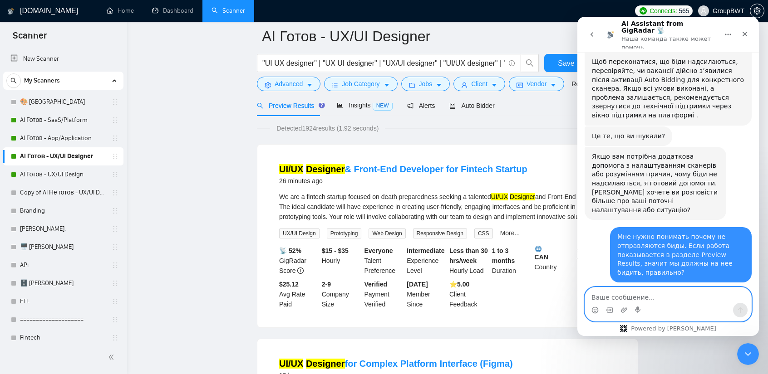
click at [614, 300] on textarea "Ваше сообщение..." at bounding box center [668, 295] width 166 height 15
type textarea "Г"
type textarea "Ш"
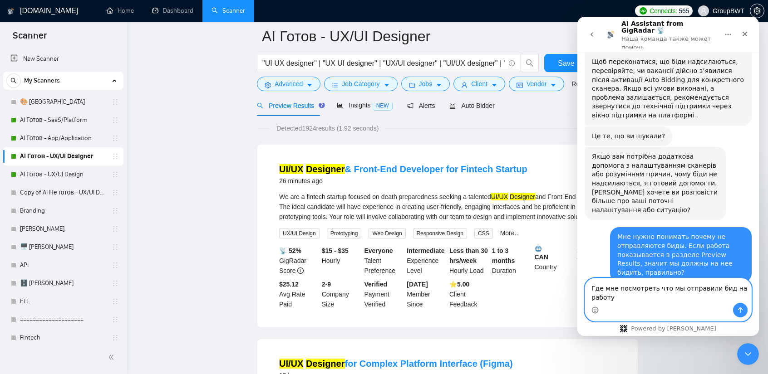
type textarea "Где мне посмотреть что мы отправили бид на работу?"
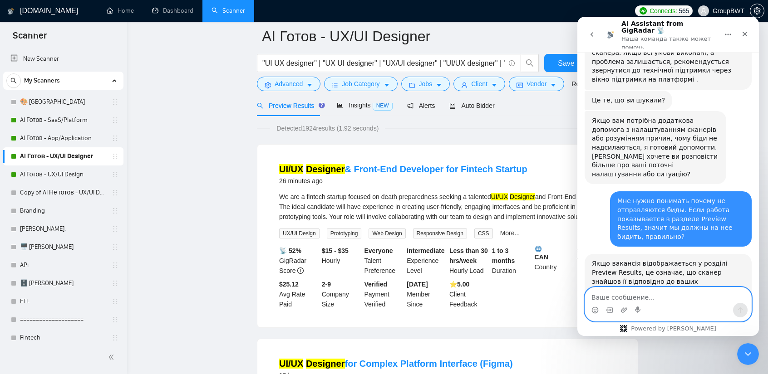
scroll to position [5966, 0]
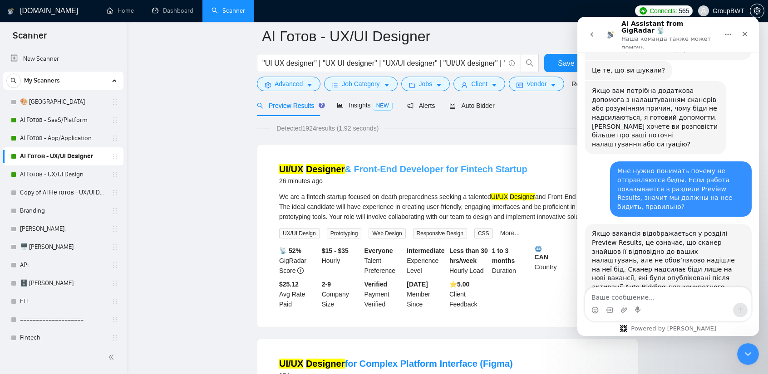
click at [459, 173] on link "UI/UX Designer & Front-End Developer for Fintech Startup" at bounding box center [403, 169] width 248 height 10
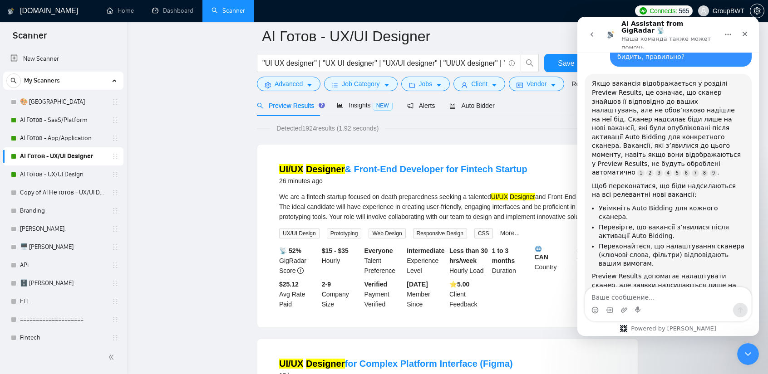
scroll to position [6134, 0]
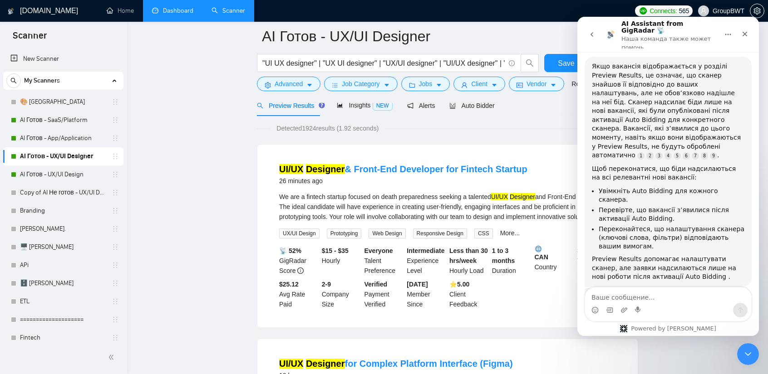
click at [165, 15] on link "Dashboard" at bounding box center [172, 11] width 41 height 8
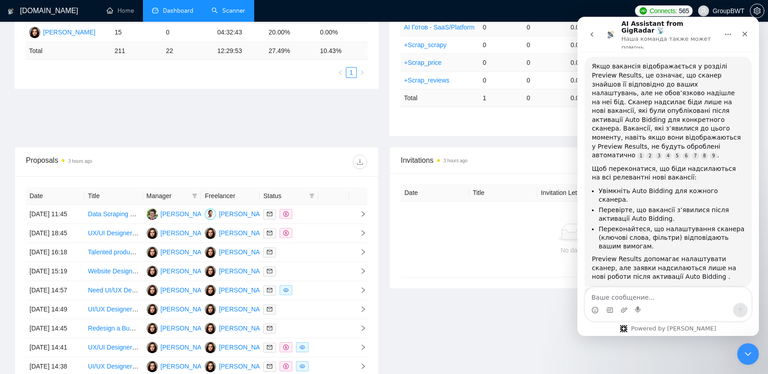
scroll to position [272, 0]
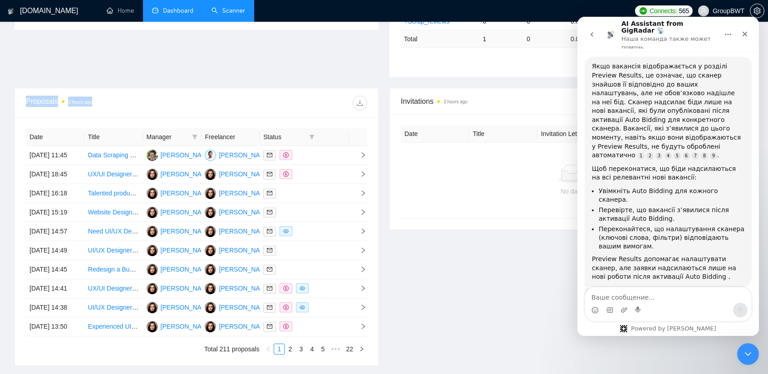
drag, startPoint x: 116, startPoint y: 99, endPoint x: 23, endPoint y: 100, distance: 93.0
click at [23, 100] on div "Proposals 3 hours ago" at bounding box center [196, 102] width 363 height 29
copy div "Proposals 3 hours ago"
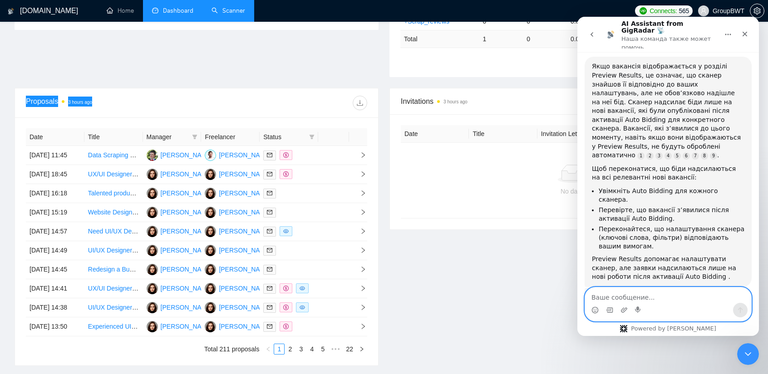
click at [664, 296] on textarea "Ваше сообщение..." at bounding box center [668, 295] width 166 height 15
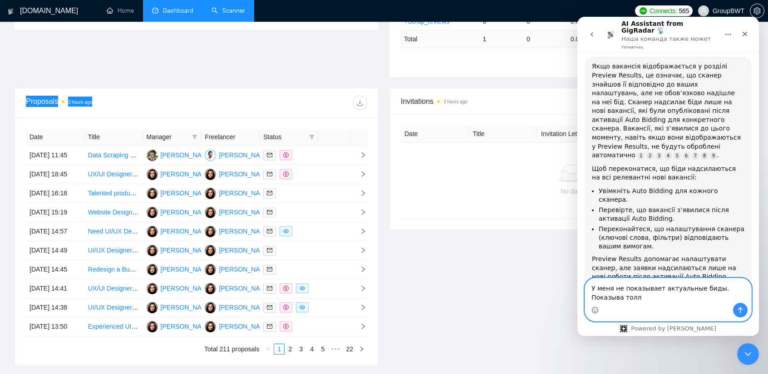
scroll to position [6125, 0]
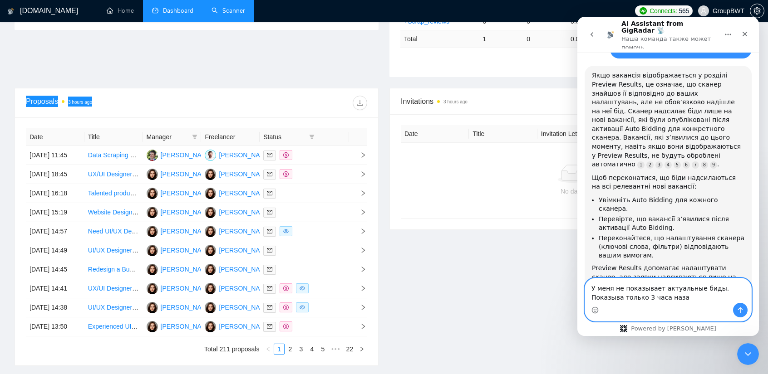
type textarea "У меня не показывает актуальные биды. Показыва только 3 часа назад"
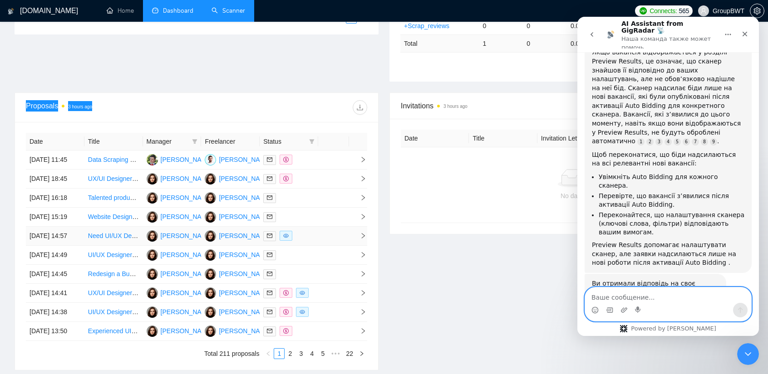
scroll to position [201, 0]
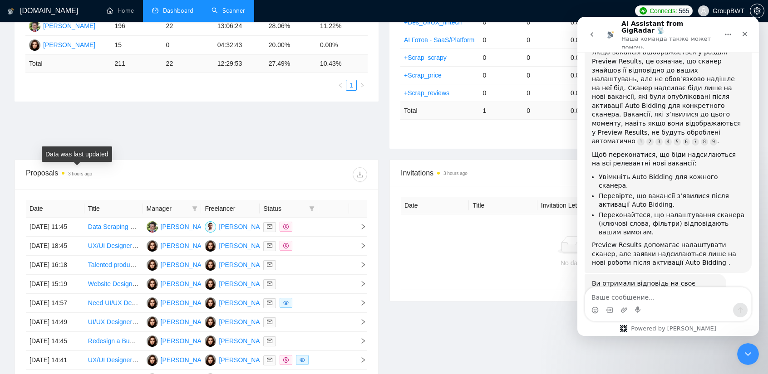
click at [114, 163] on div "Proposals 3 hours ago" at bounding box center [196, 174] width 341 height 29
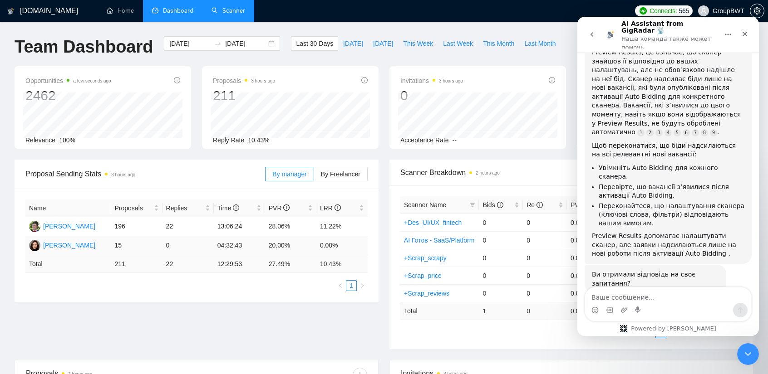
scroll to position [6315, 0]
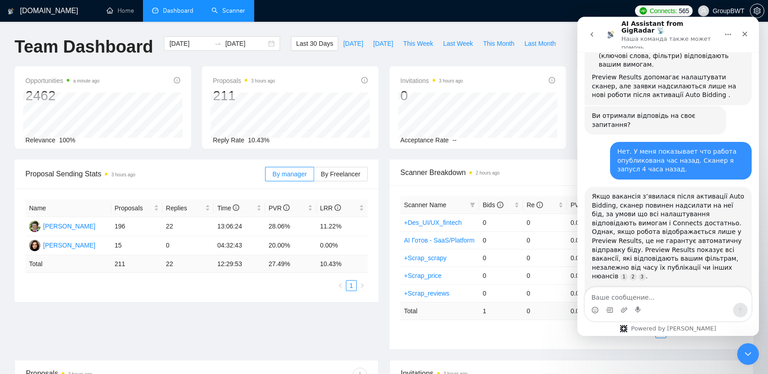
drag, startPoint x: 672, startPoint y: 209, endPoint x: 594, endPoint y: 179, distance: 83.8
copy div "Якщо потрібно бачити оновлення частіше, можна звернутися до технічної підтримки…"
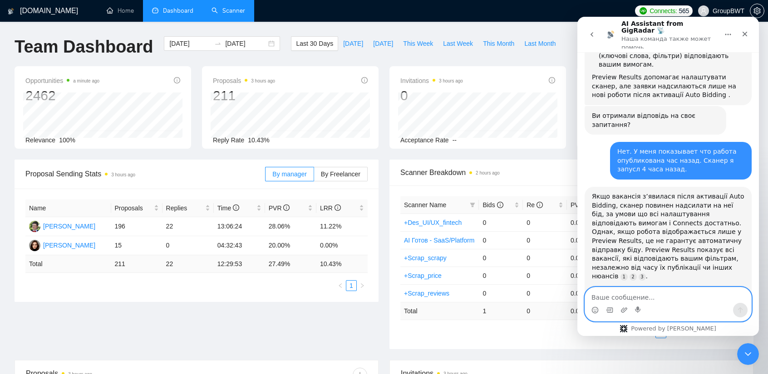
click at [644, 301] on textarea "Ваше сообщение..." at bounding box center [668, 295] width 166 height 15
type textarea "Куда мне написать в тех поддержку?"
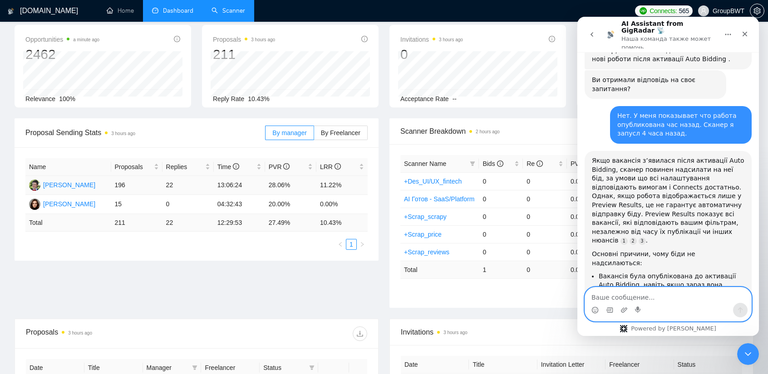
scroll to position [45, 0]
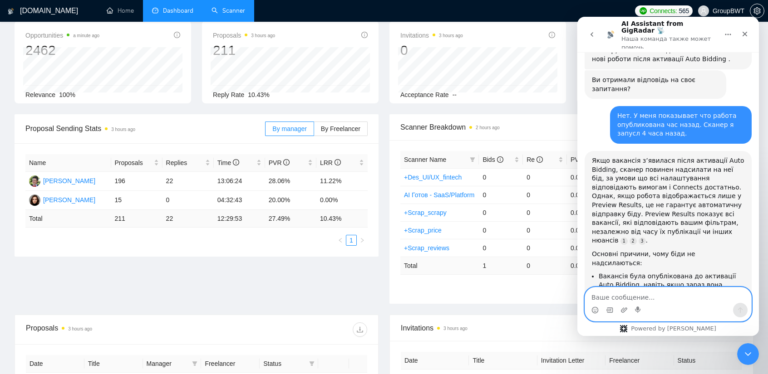
click at [621, 300] on textarea "Ваше сообщение..." at bounding box center [668, 295] width 166 height 15
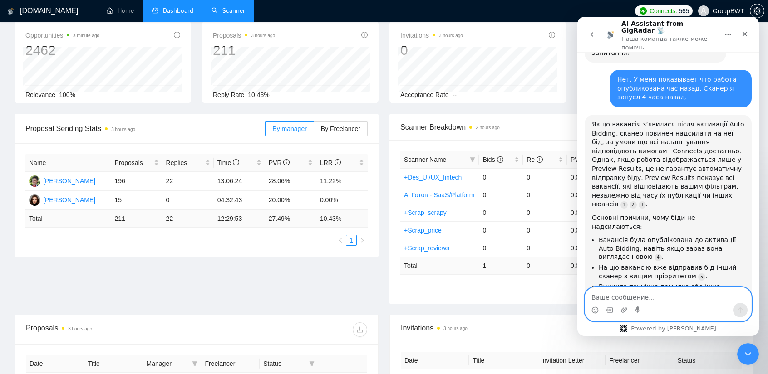
scroll to position [6528, 0]
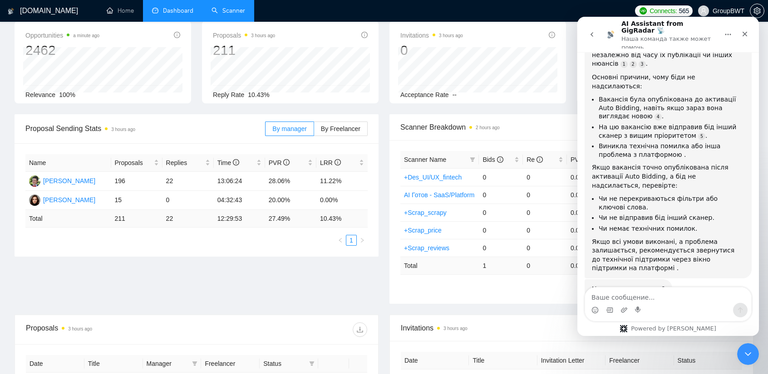
click at [594, 31] on icon "go back" at bounding box center [591, 34] width 7 height 7
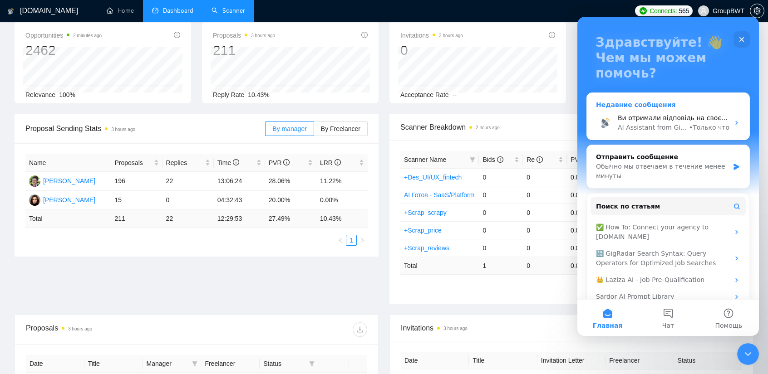
scroll to position [60, 0]
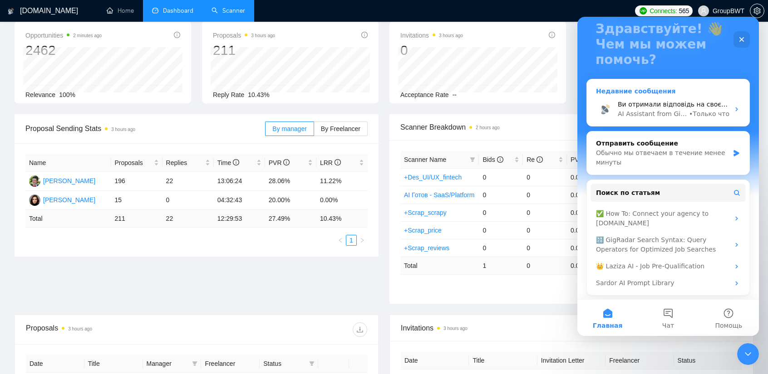
click at [653, 105] on span "Ви отримали відповідь на своє запитання?" at bounding box center [690, 104] width 144 height 7
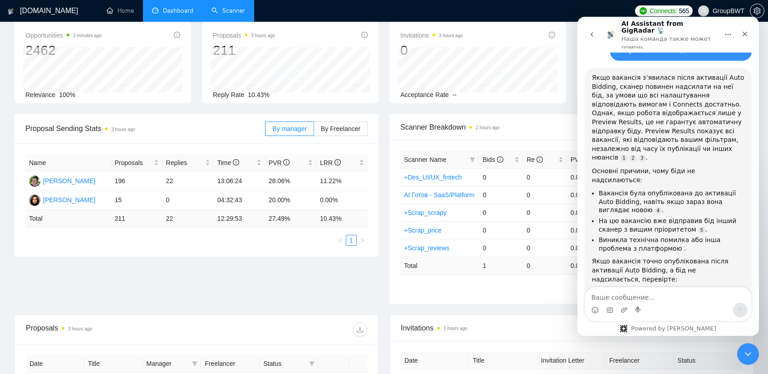
scroll to position [6436, 0]
click at [587, 31] on button "go back" at bounding box center [591, 34] width 17 height 17
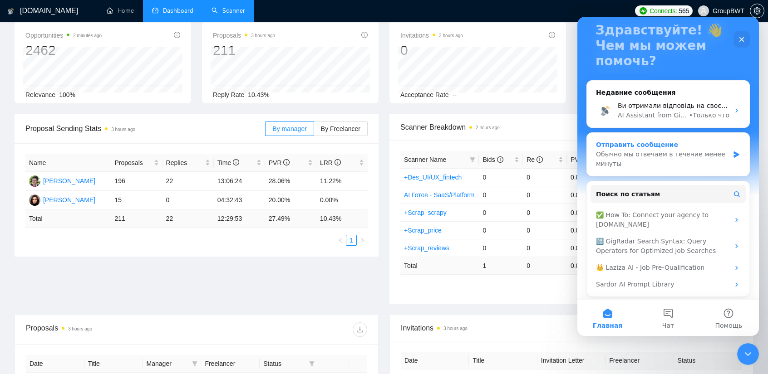
scroll to position [60, 0]
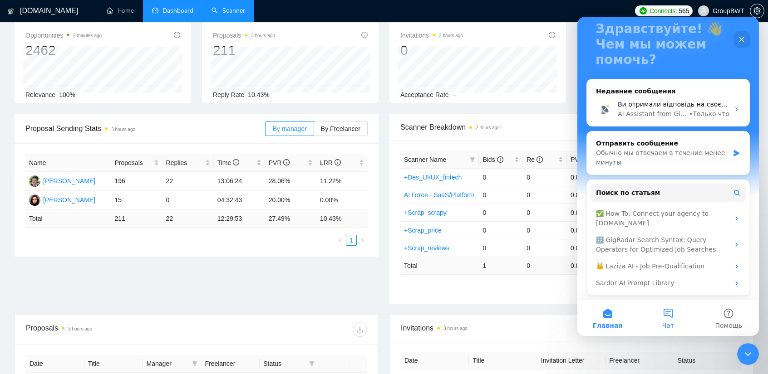
click at [666, 309] on button "Чат" at bounding box center [668, 318] width 60 height 36
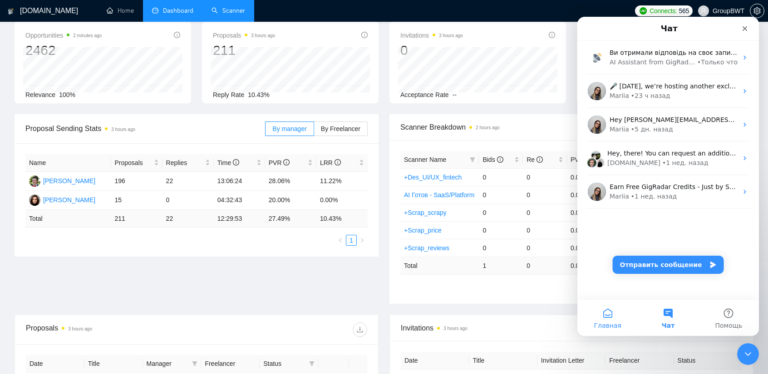
click at [605, 320] on button "Главная" at bounding box center [607, 318] width 60 height 36
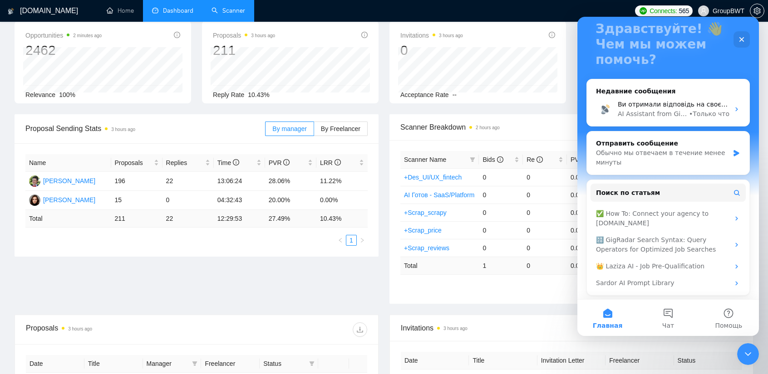
click at [333, 285] on div "Proposal Sending Stats 3 hours ago By manager By Freelancer Name Proposals Repl…" at bounding box center [384, 214] width 750 height 201
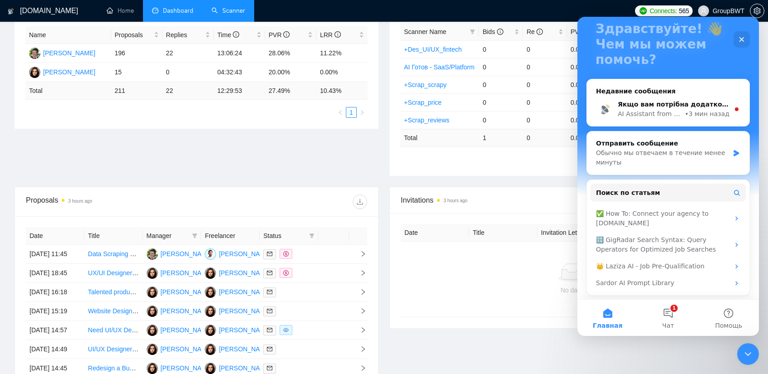
scroll to position [182, 0]
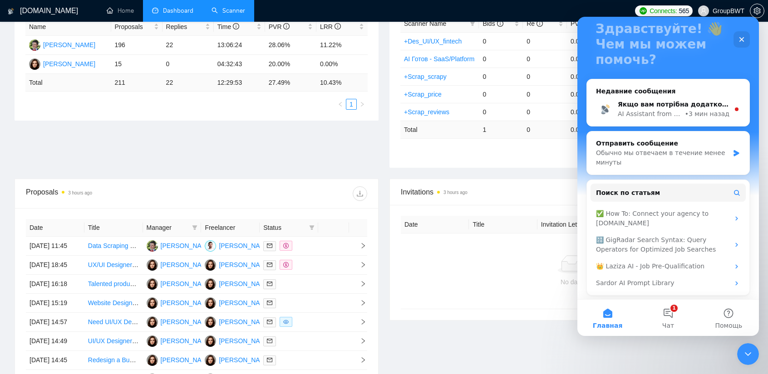
click at [226, 154] on div "Proposal Sending Stats 3 hours ago By manager By Freelancer Name Proposals Repl…" at bounding box center [384, 78] width 750 height 201
click at [111, 249] on link "Data Scraping & Research Specialist (Physician Practices in [US_STATE])" at bounding box center [192, 245] width 209 height 7
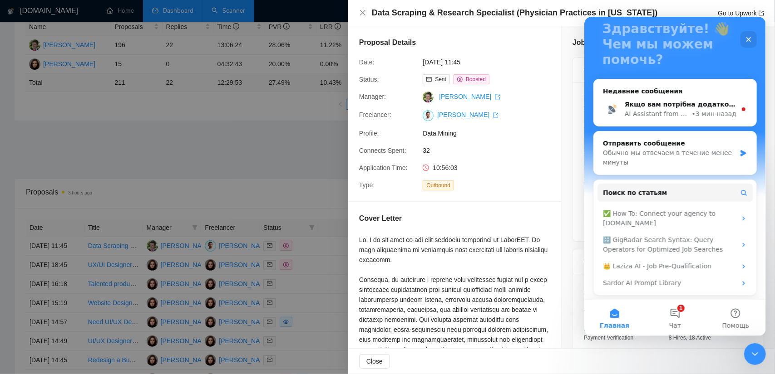
click at [224, 137] on div at bounding box center [387, 187] width 775 height 374
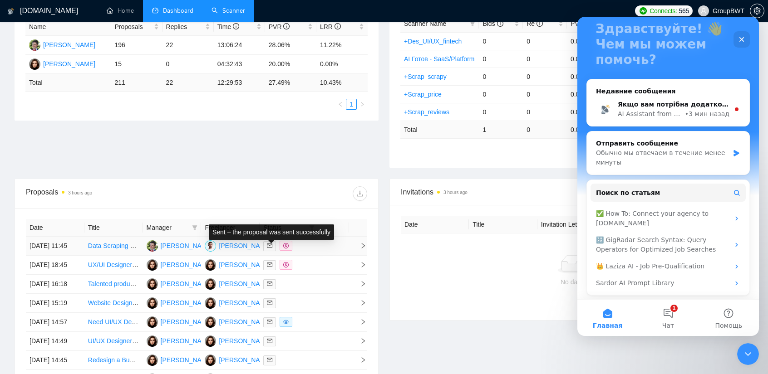
click at [267, 245] on span at bounding box center [269, 246] width 13 height 10
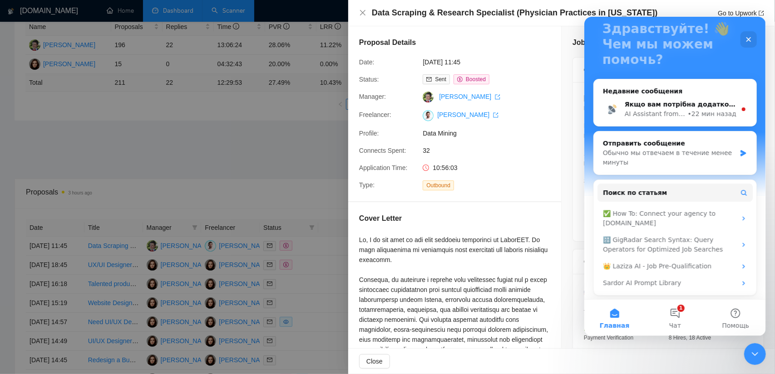
click at [261, 126] on div at bounding box center [387, 187] width 775 height 374
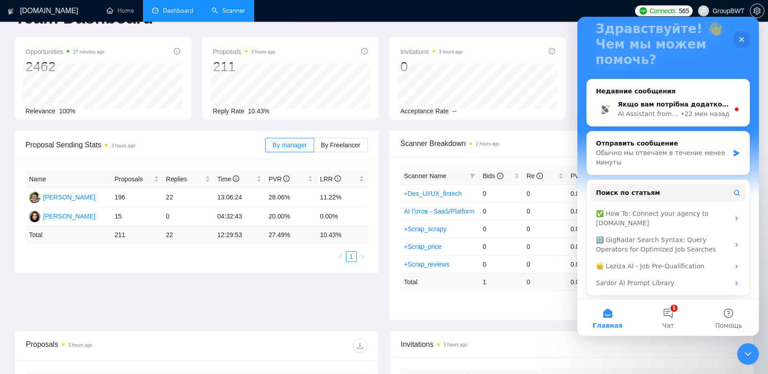
scroll to position [0, 0]
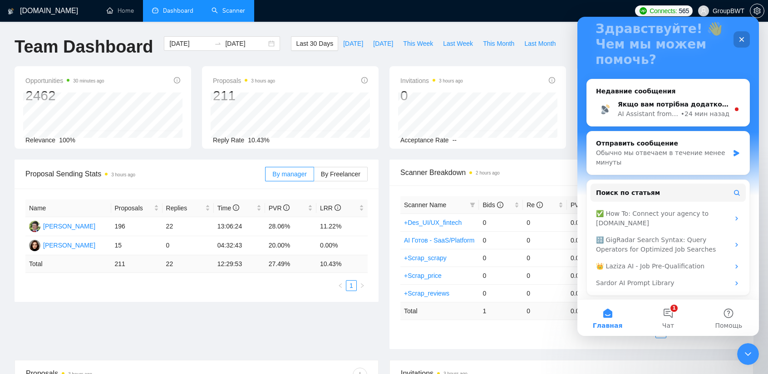
click at [741, 40] on icon "Закрыть" at bounding box center [741, 39] width 7 height 7
